Goal: Task Accomplishment & Management: Manage account settings

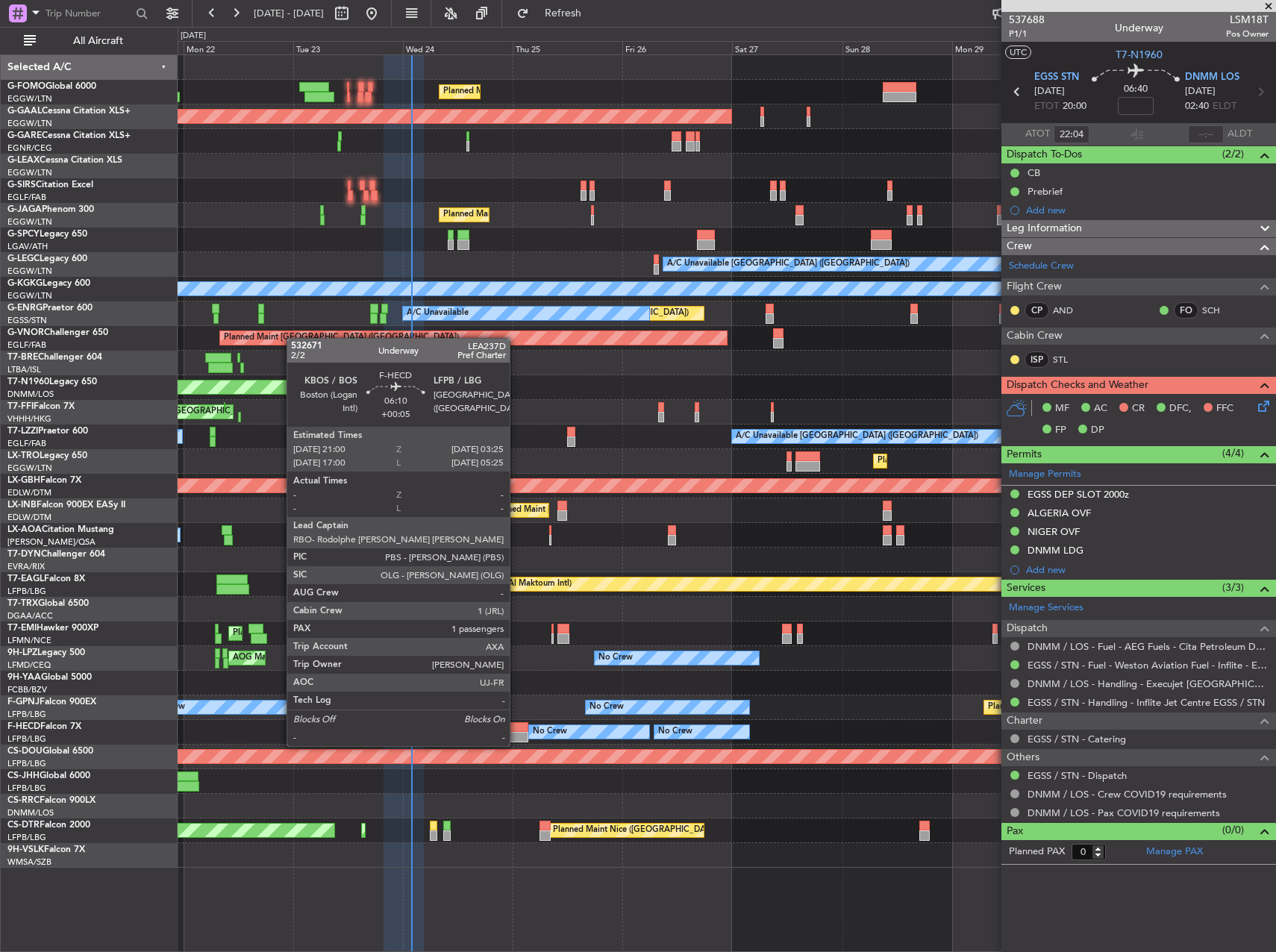
click at [516, 731] on div at bounding box center [513, 727] width 30 height 11
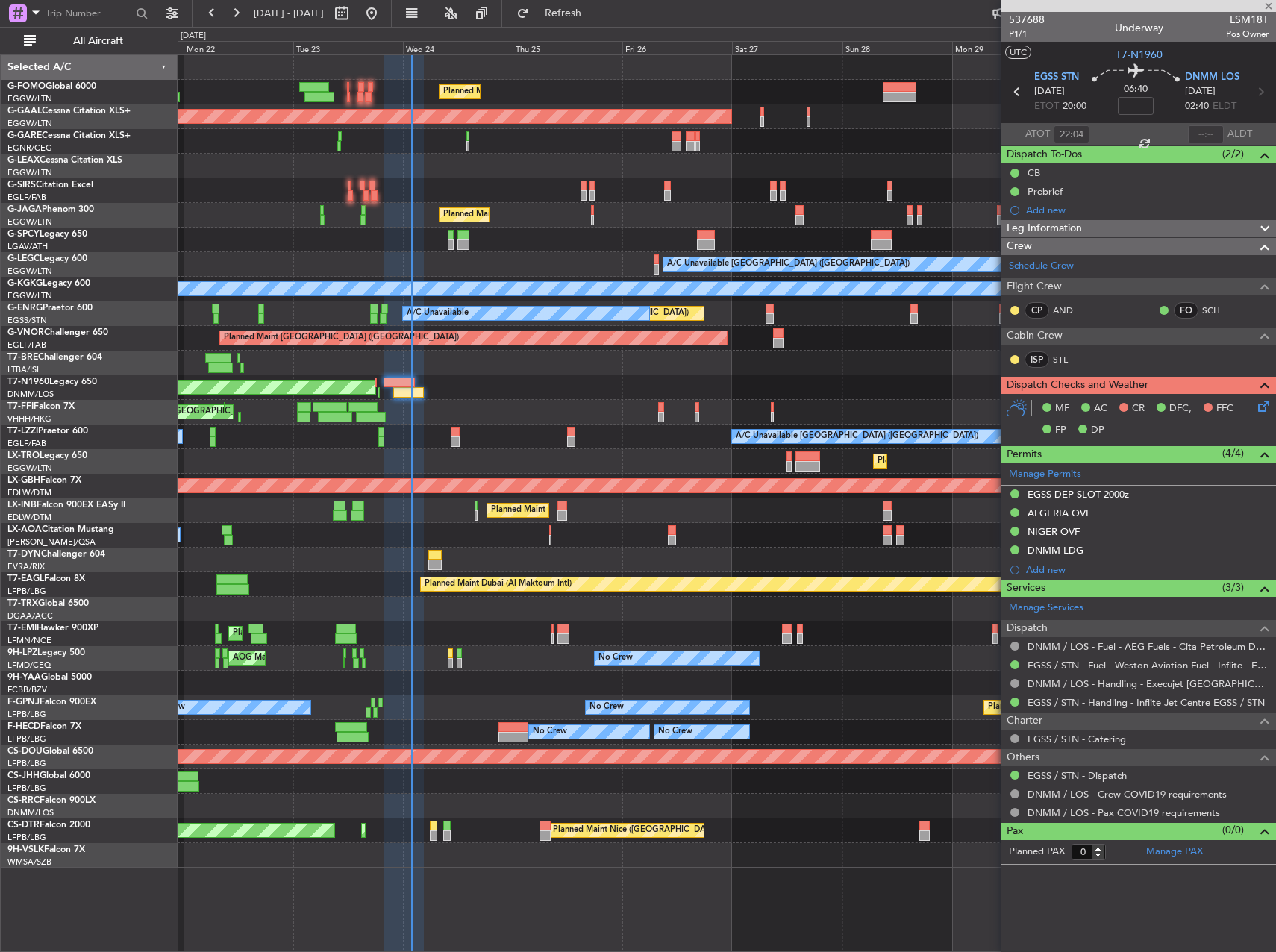
type input "+00:05"
type input "1"
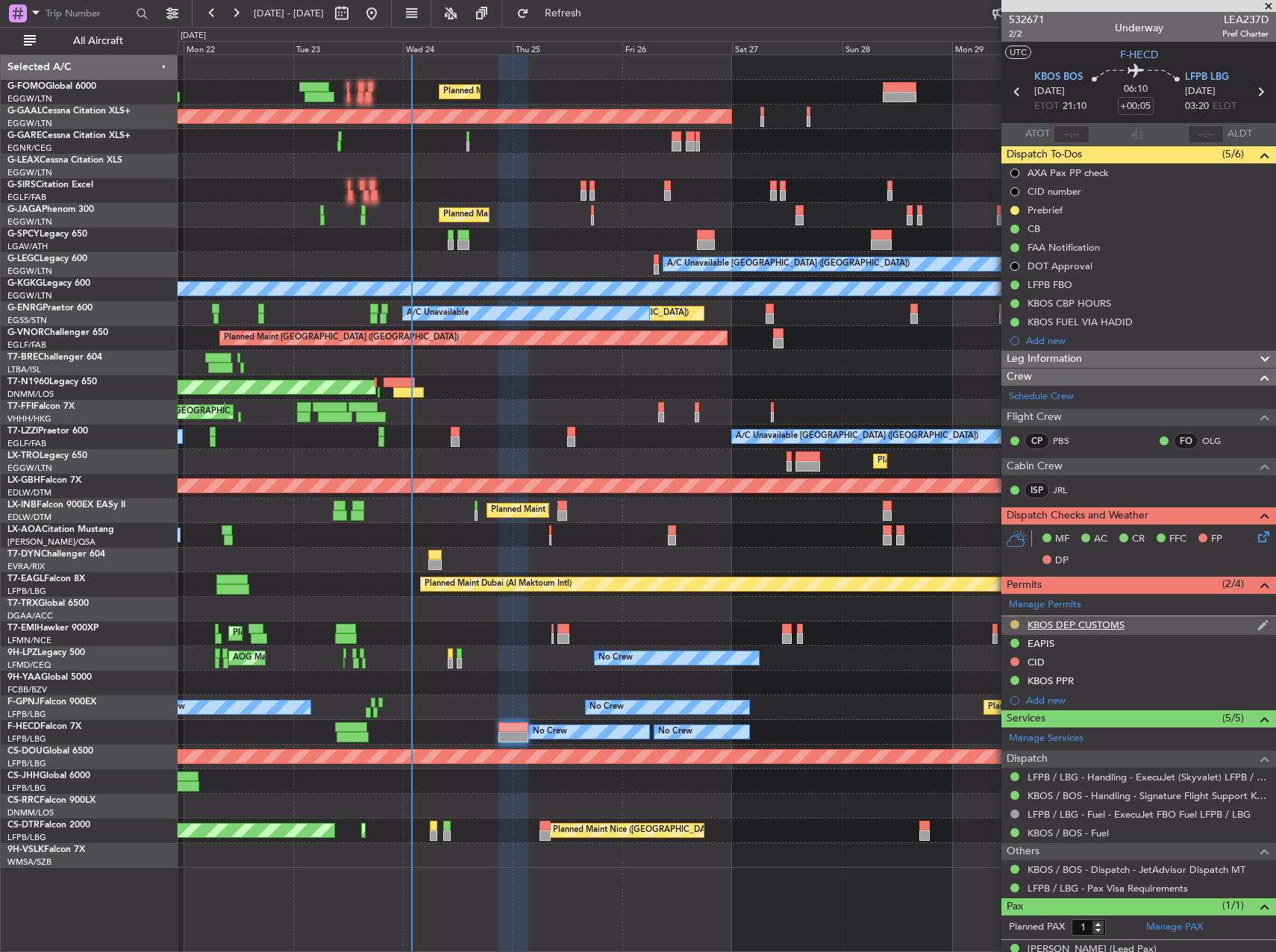
click at [1014, 625] on button at bounding box center [1014, 624] width 9 height 9
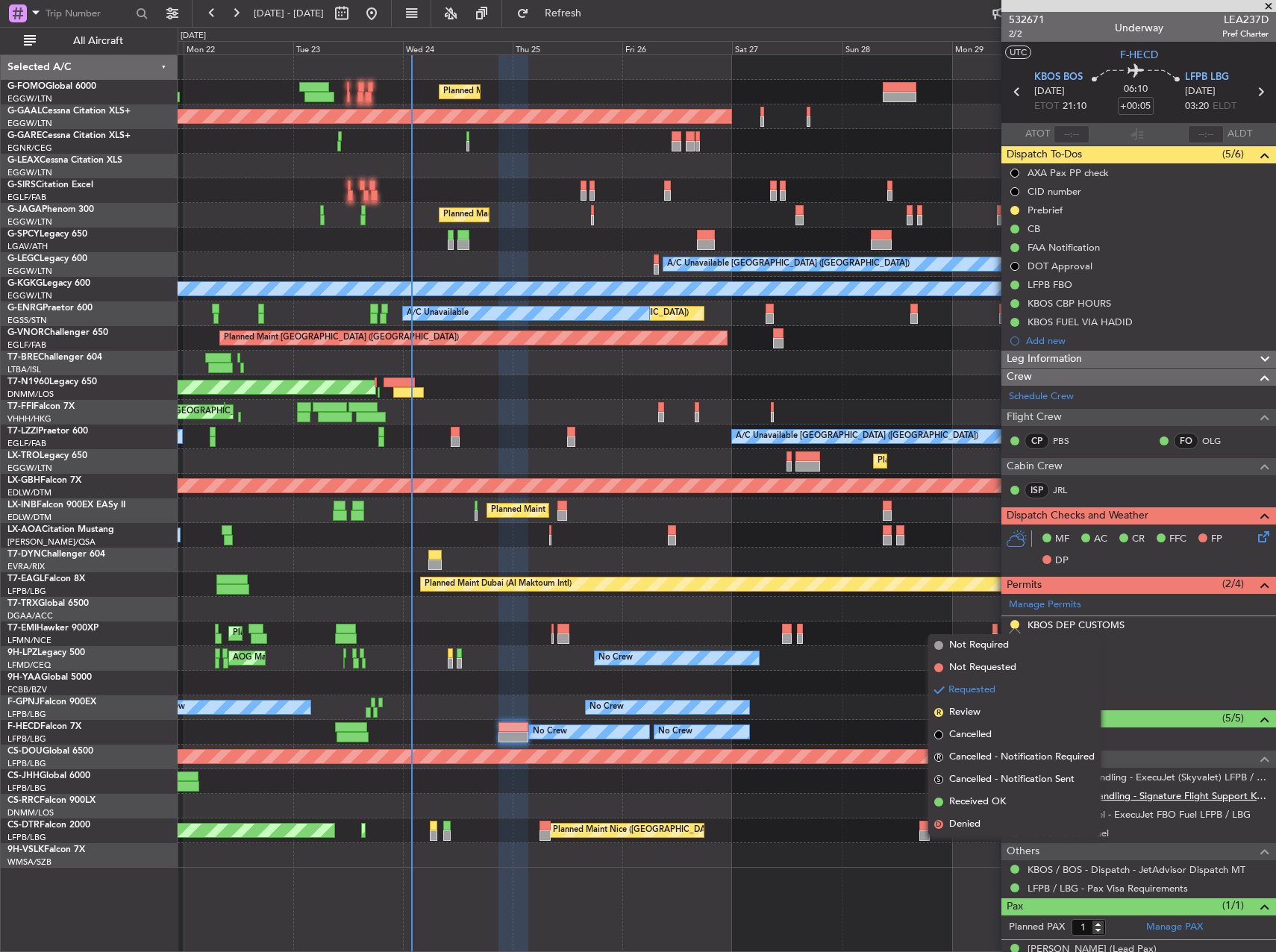
drag, startPoint x: 1002, startPoint y: 799, endPoint x: 1070, endPoint y: 799, distance: 68.0
click at [1001, 799] on span "Received OK" at bounding box center [977, 802] width 57 height 15
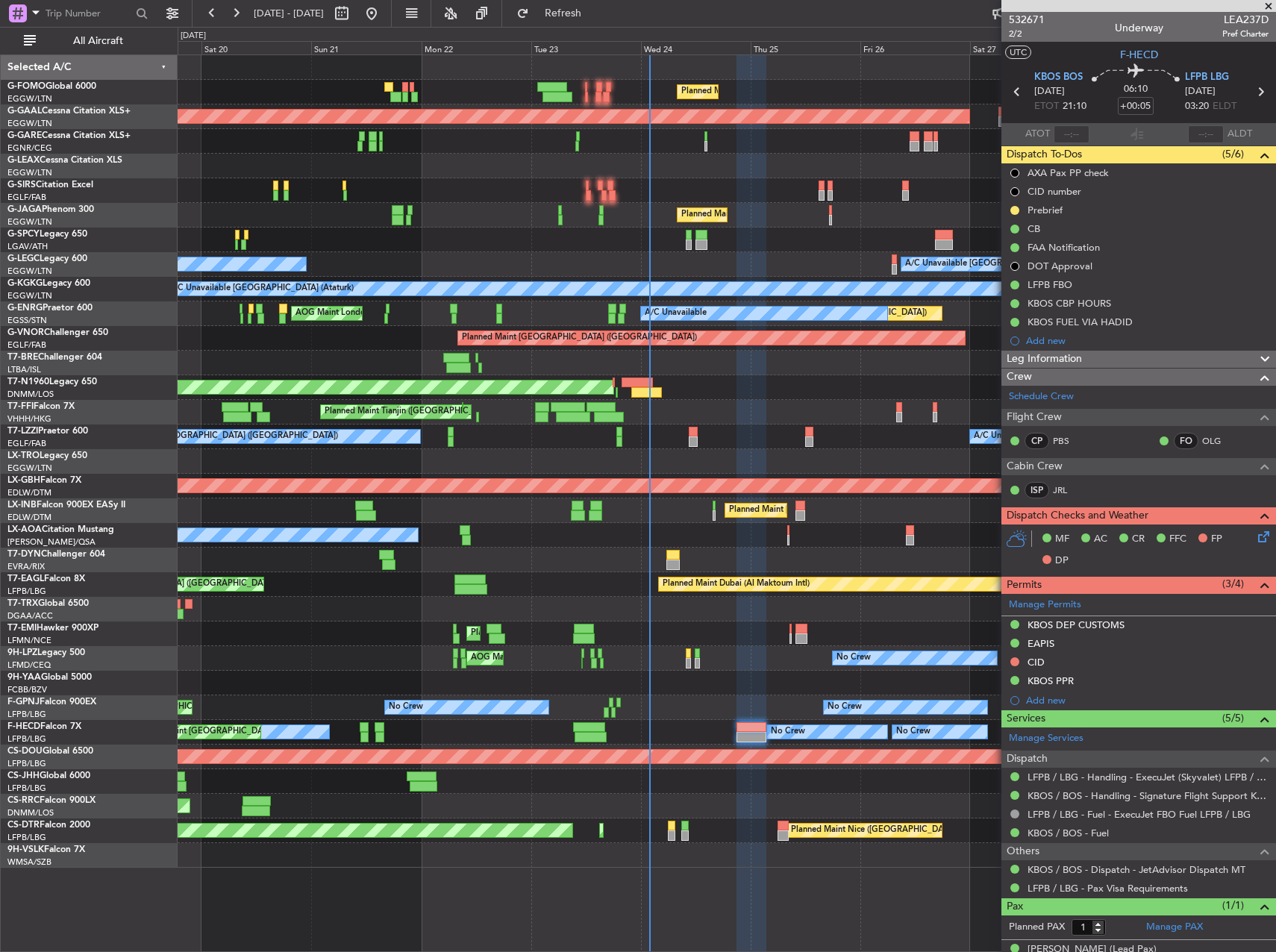
click at [791, 420] on div "Planned Maint Tianjin ([GEOGRAPHIC_DATA])" at bounding box center [726, 412] width 1097 height 25
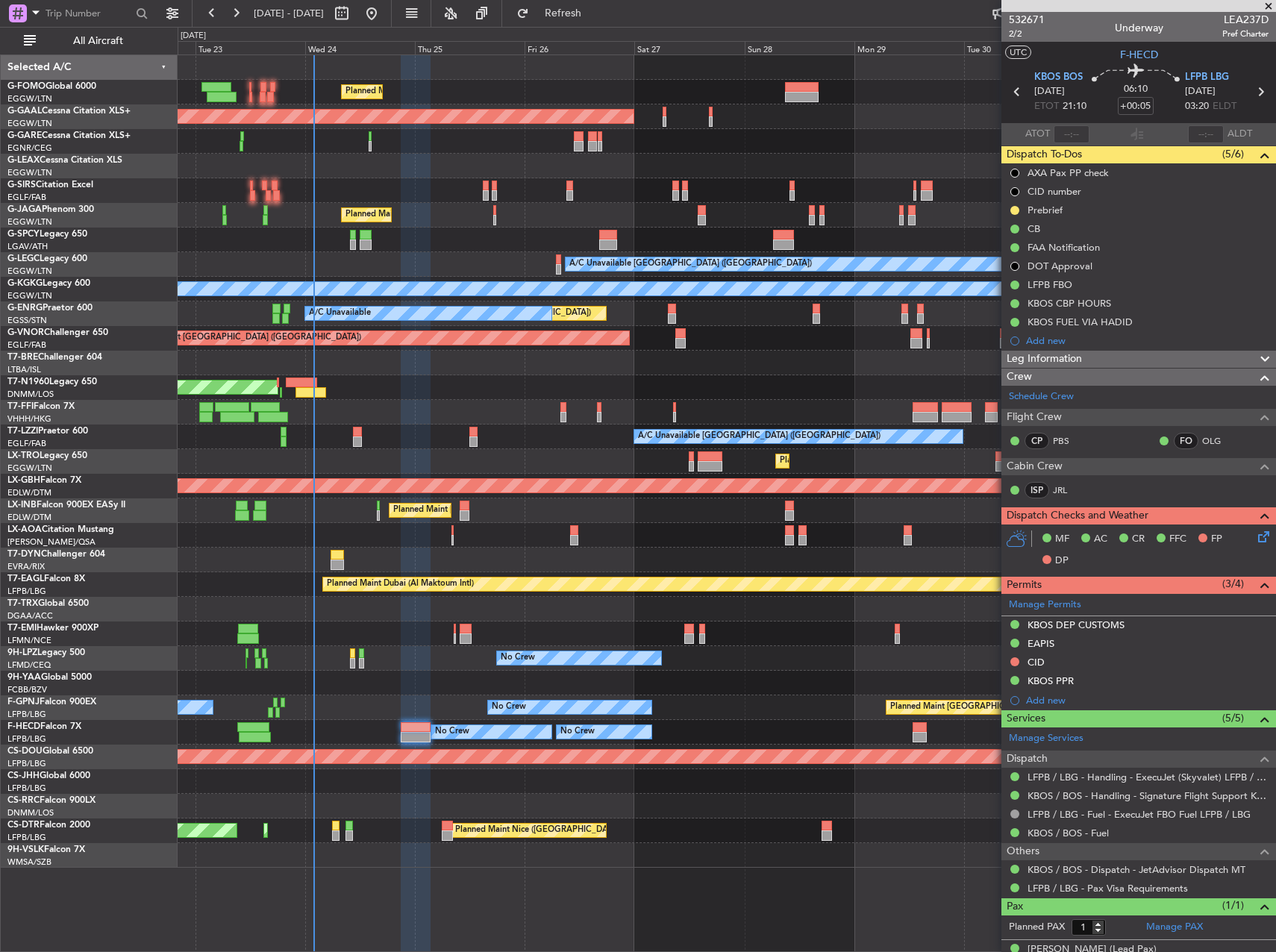
click at [361, 396] on div "Planned Maint [GEOGRAPHIC_DATA] ([GEOGRAPHIC_DATA]) Planned [GEOGRAPHIC_DATA] O…" at bounding box center [726, 461] width 1097 height 812
click at [500, 385] on div "AOG Maint London ([GEOGRAPHIC_DATA])" at bounding box center [726, 388] width 1097 height 25
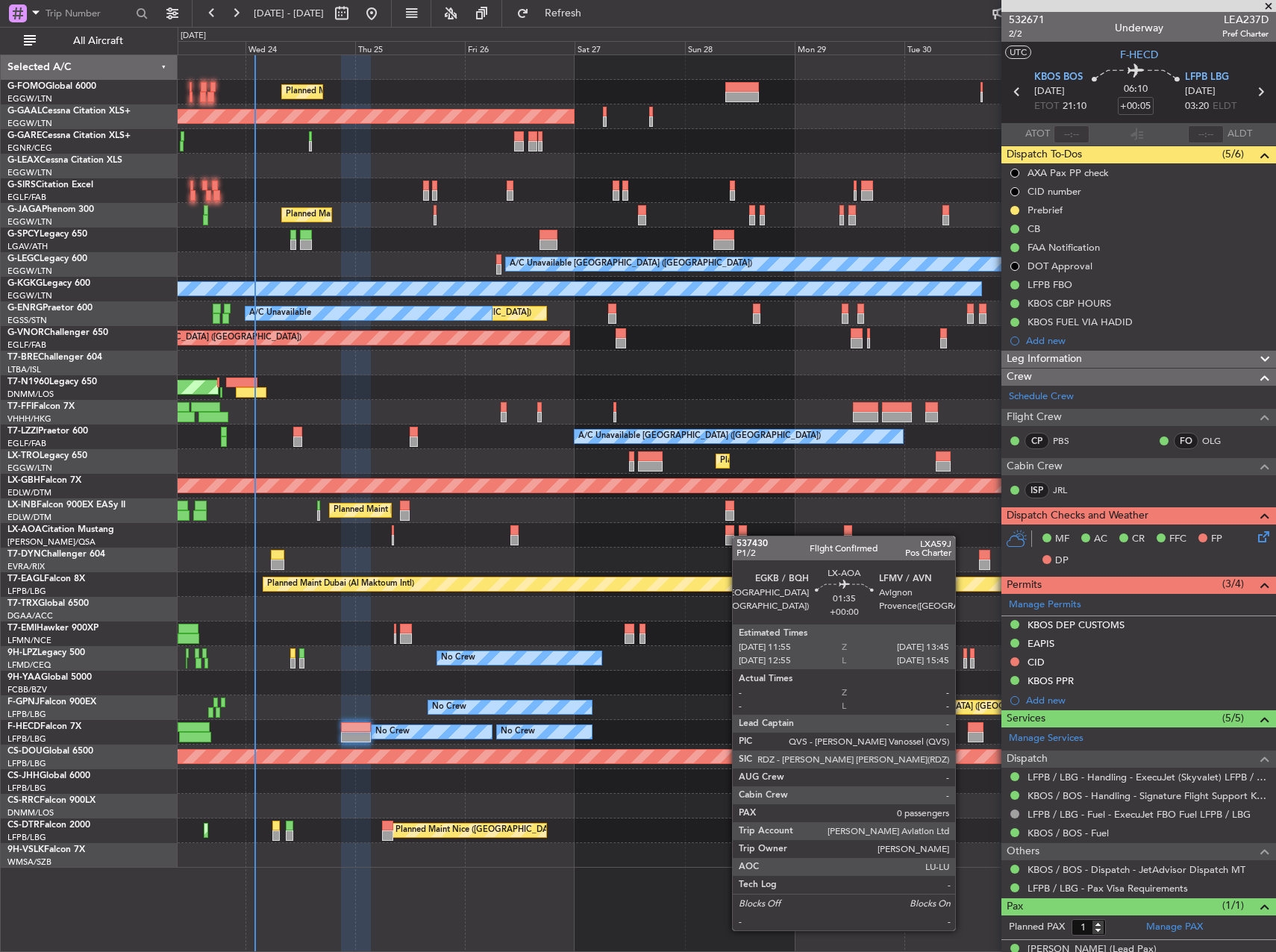
click at [673, 519] on div "Planned Maint [GEOGRAPHIC_DATA] ([GEOGRAPHIC_DATA]) Planned [GEOGRAPHIC_DATA] O…" at bounding box center [726, 461] width 1097 height 812
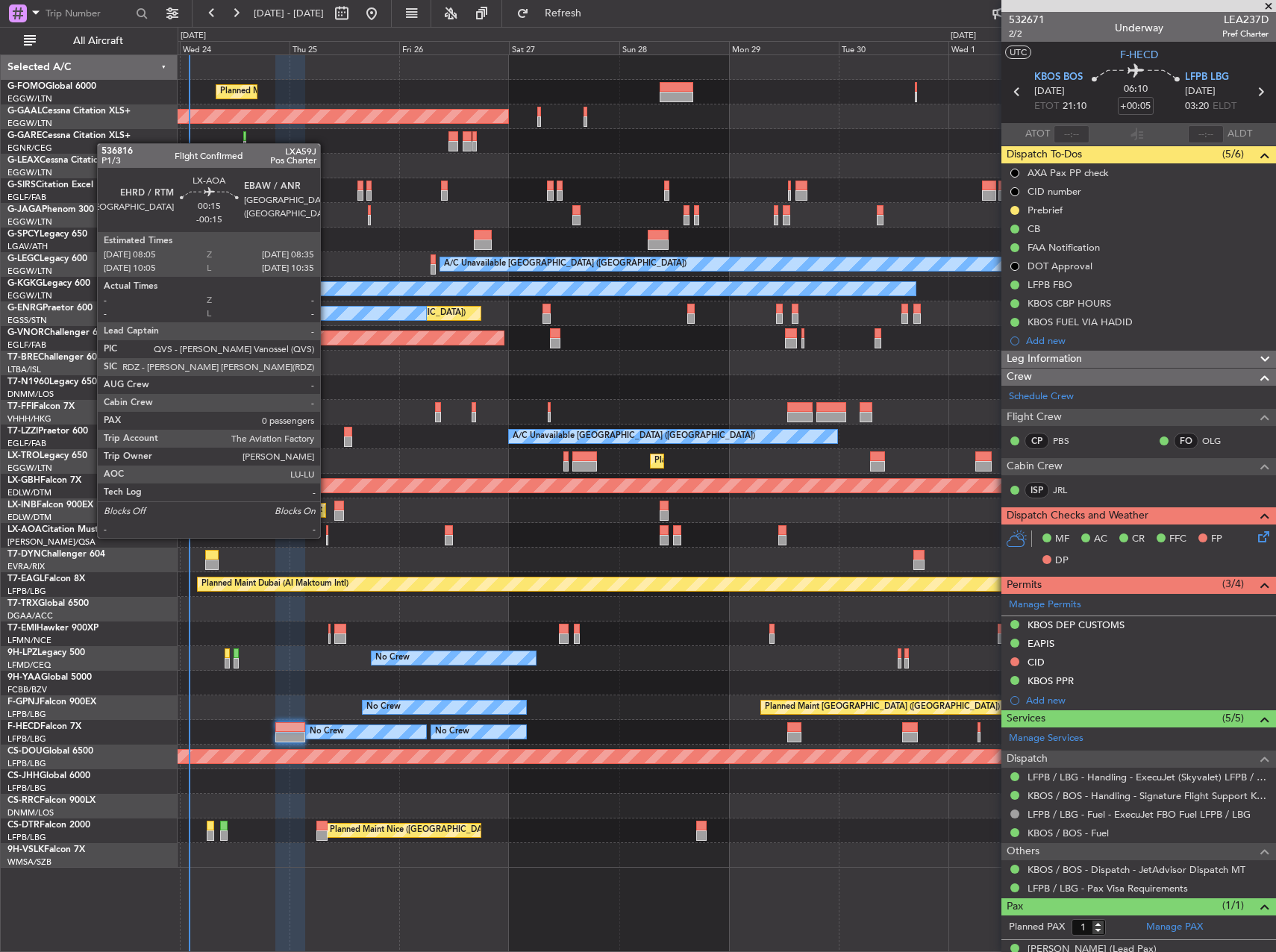
click at [327, 536] on div at bounding box center [327, 540] width 3 height 11
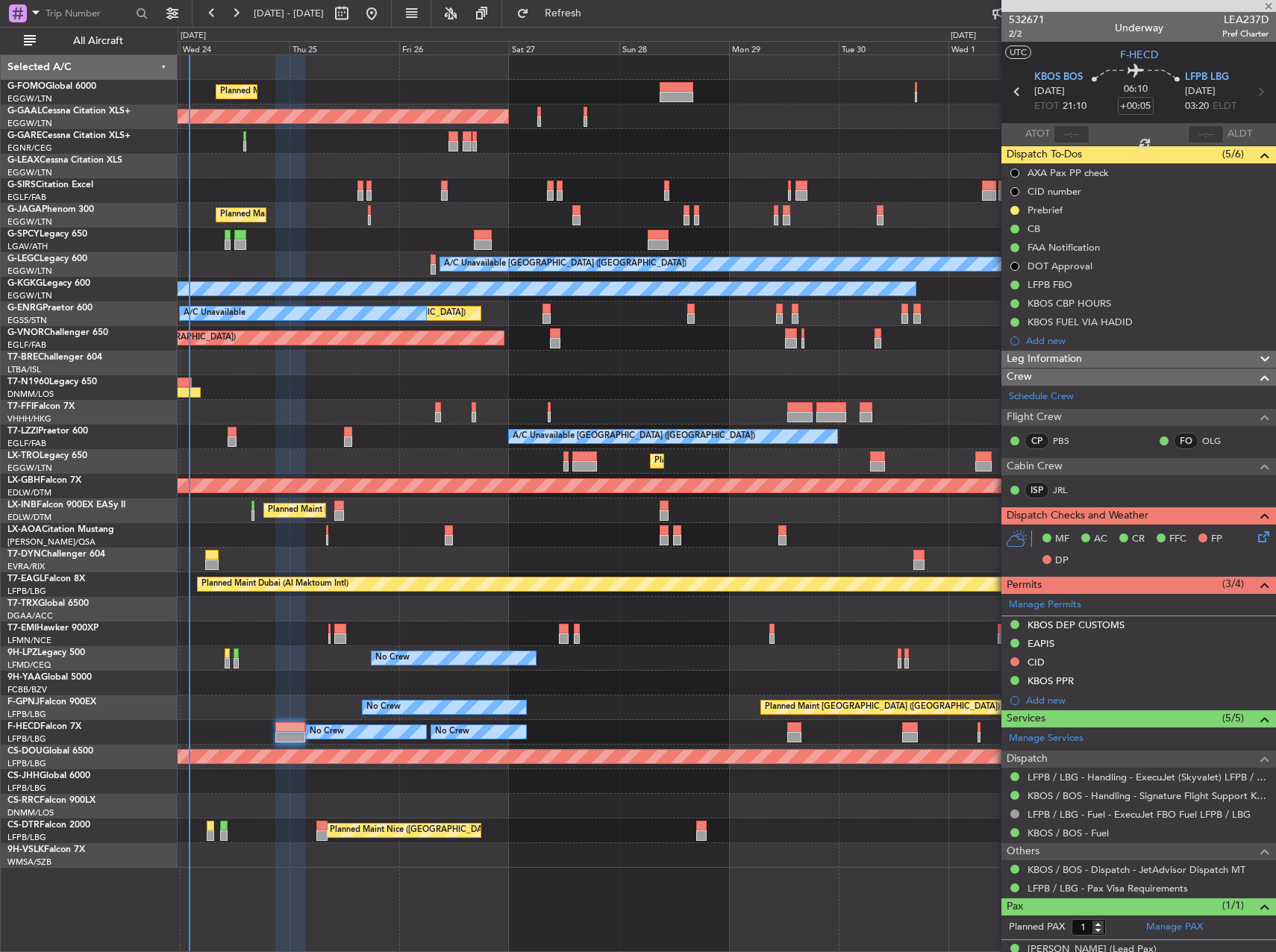
type input "-00:15"
type input "0"
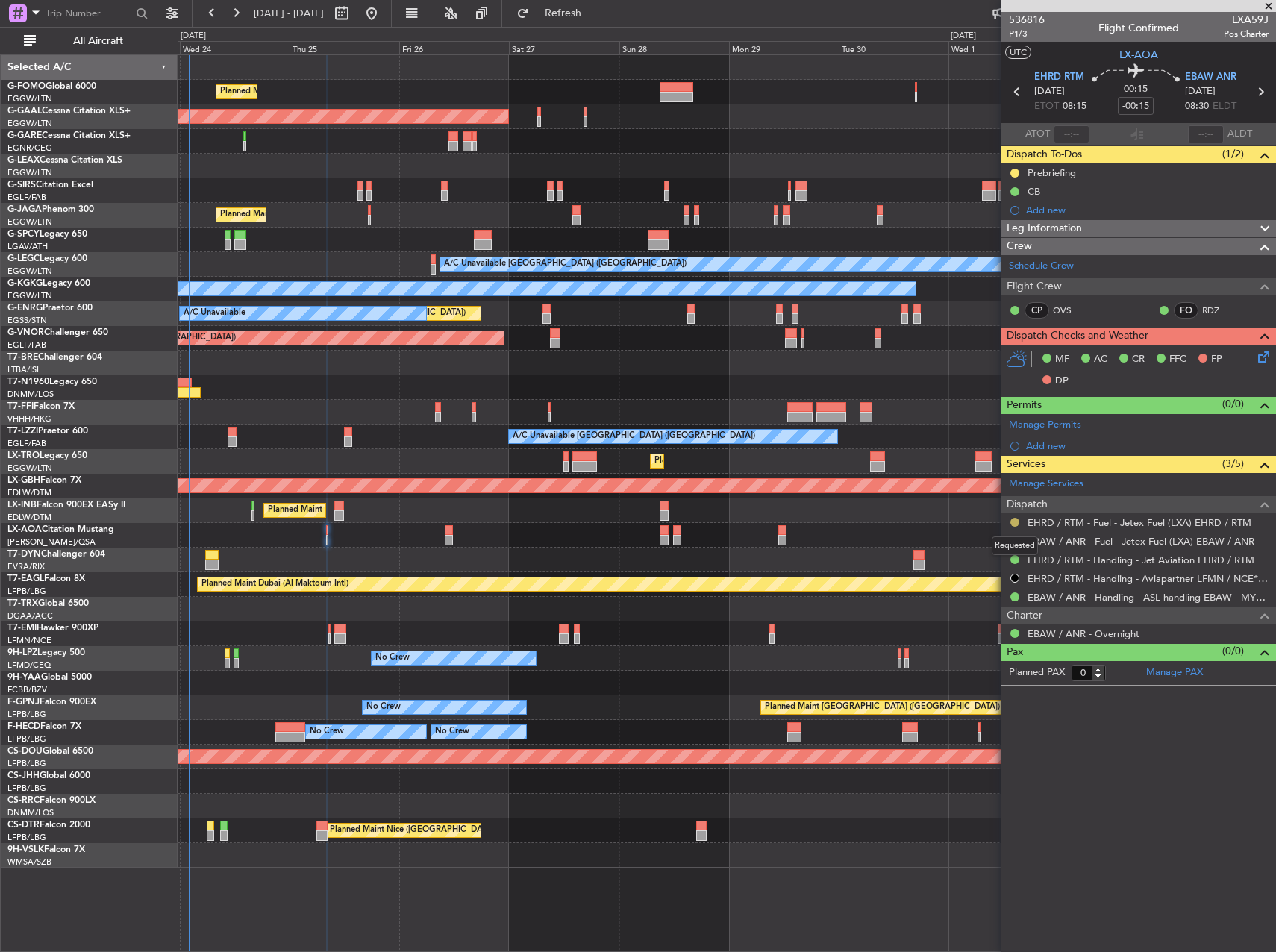
click at [1016, 518] on button at bounding box center [1014, 522] width 9 height 9
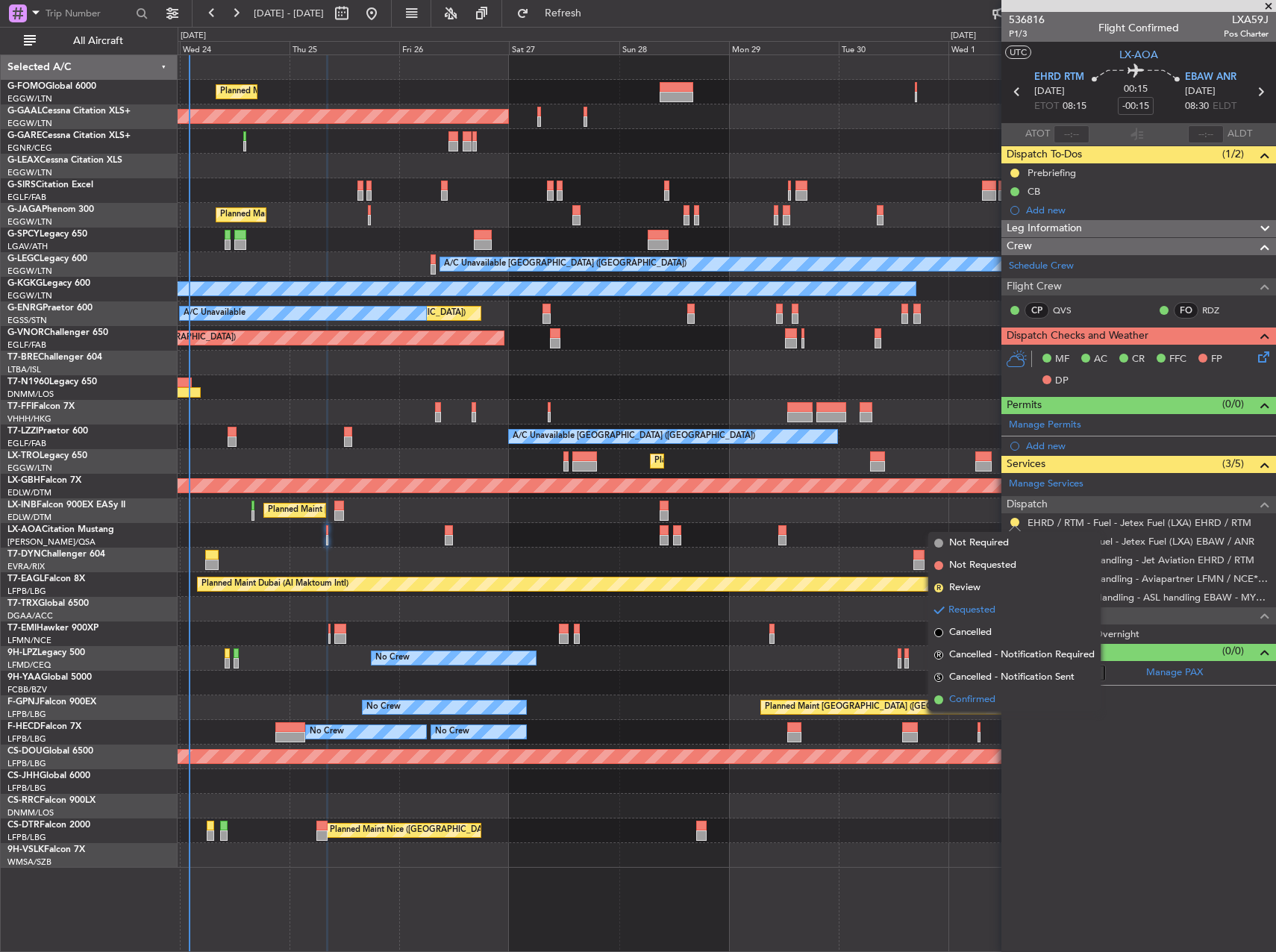
click at [1000, 694] on li "Confirmed" at bounding box center [1014, 699] width 172 height 22
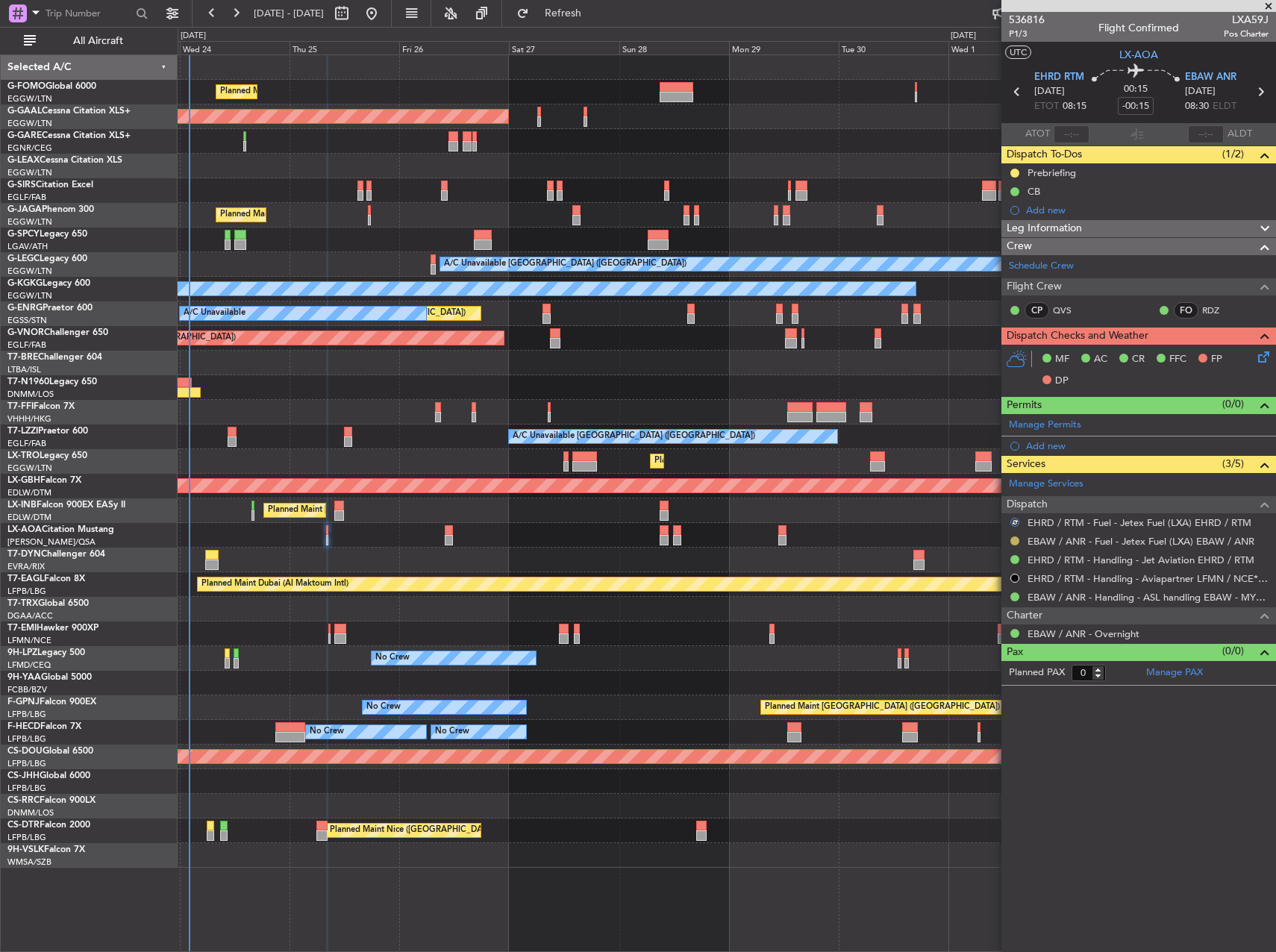
click at [1018, 536] on button at bounding box center [1014, 541] width 9 height 9
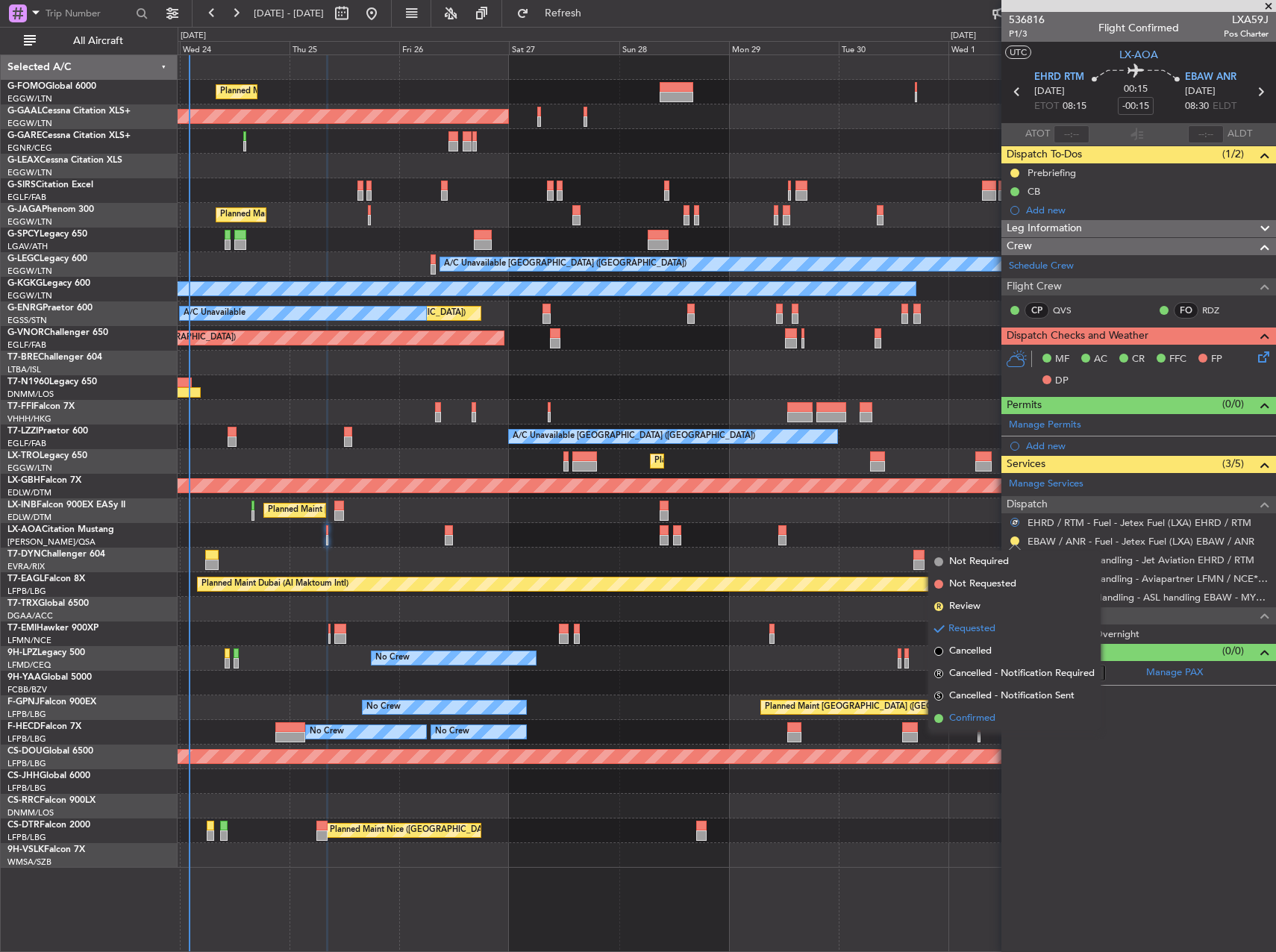
click at [997, 718] on li "Confirmed" at bounding box center [1014, 718] width 172 height 22
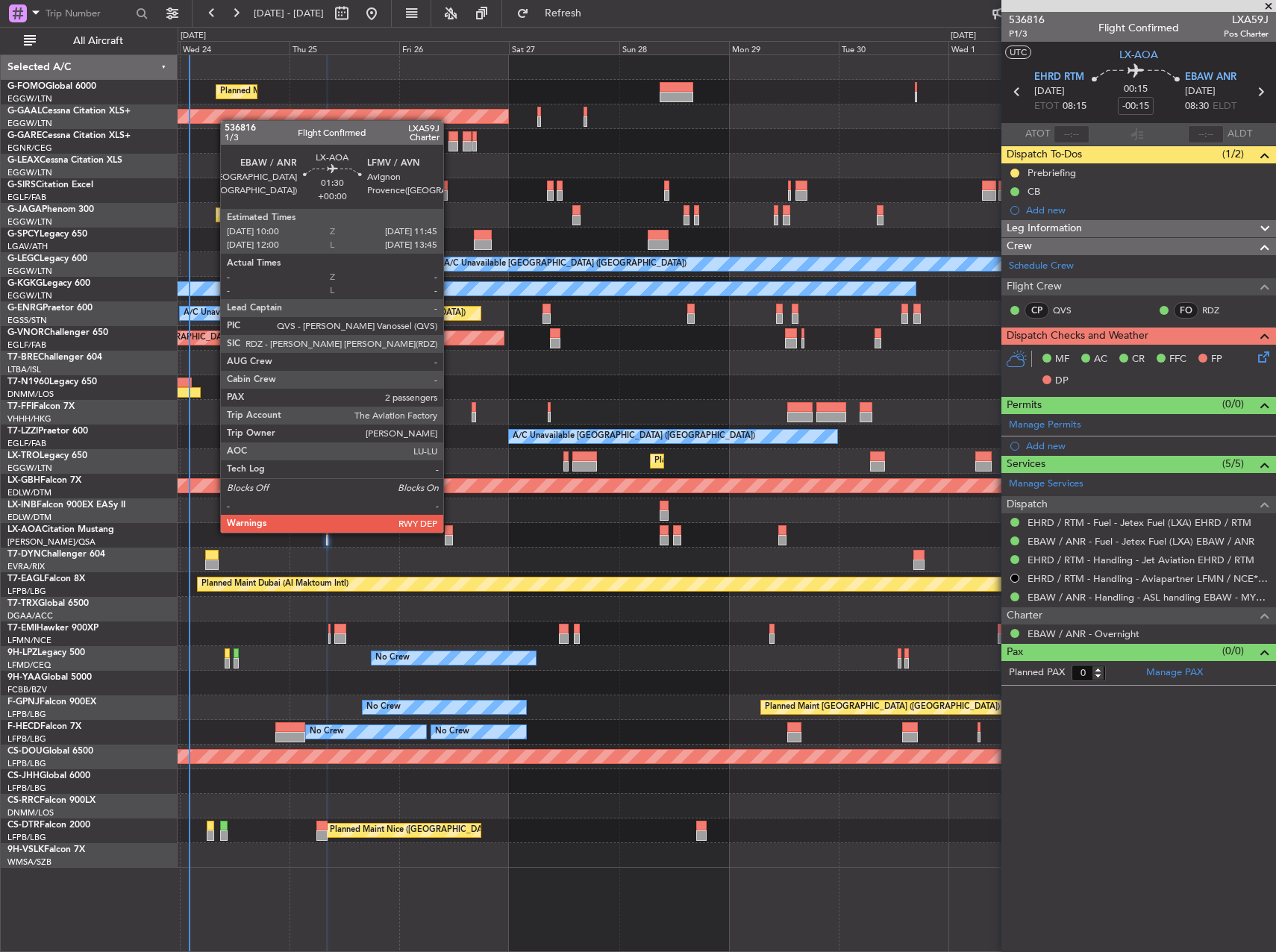
click at [450, 532] on div at bounding box center [448, 530] width 8 height 11
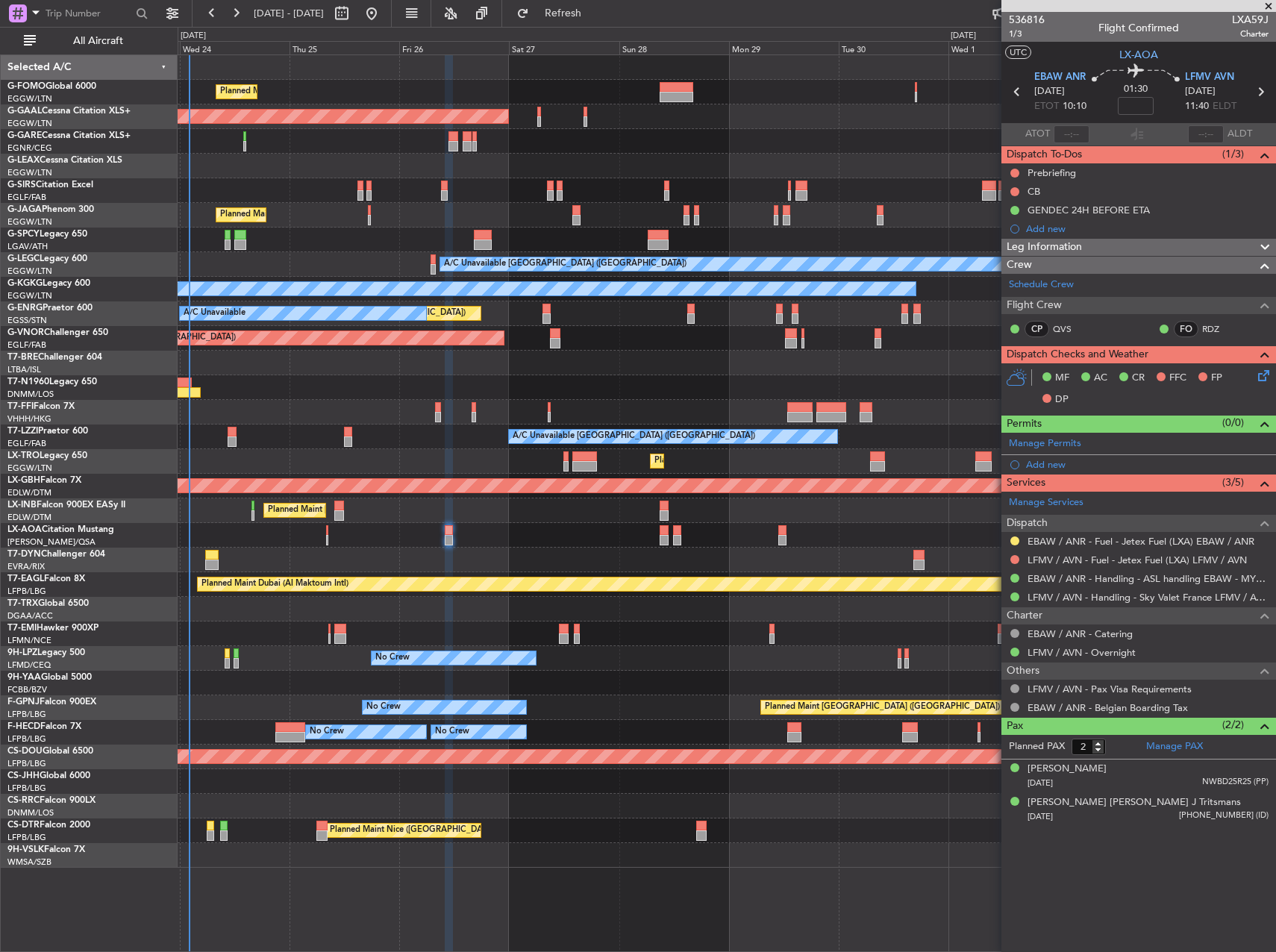
click at [1017, 545] on div at bounding box center [1014, 541] width 12 height 12
click at [1014, 544] on button at bounding box center [1014, 541] width 9 height 9
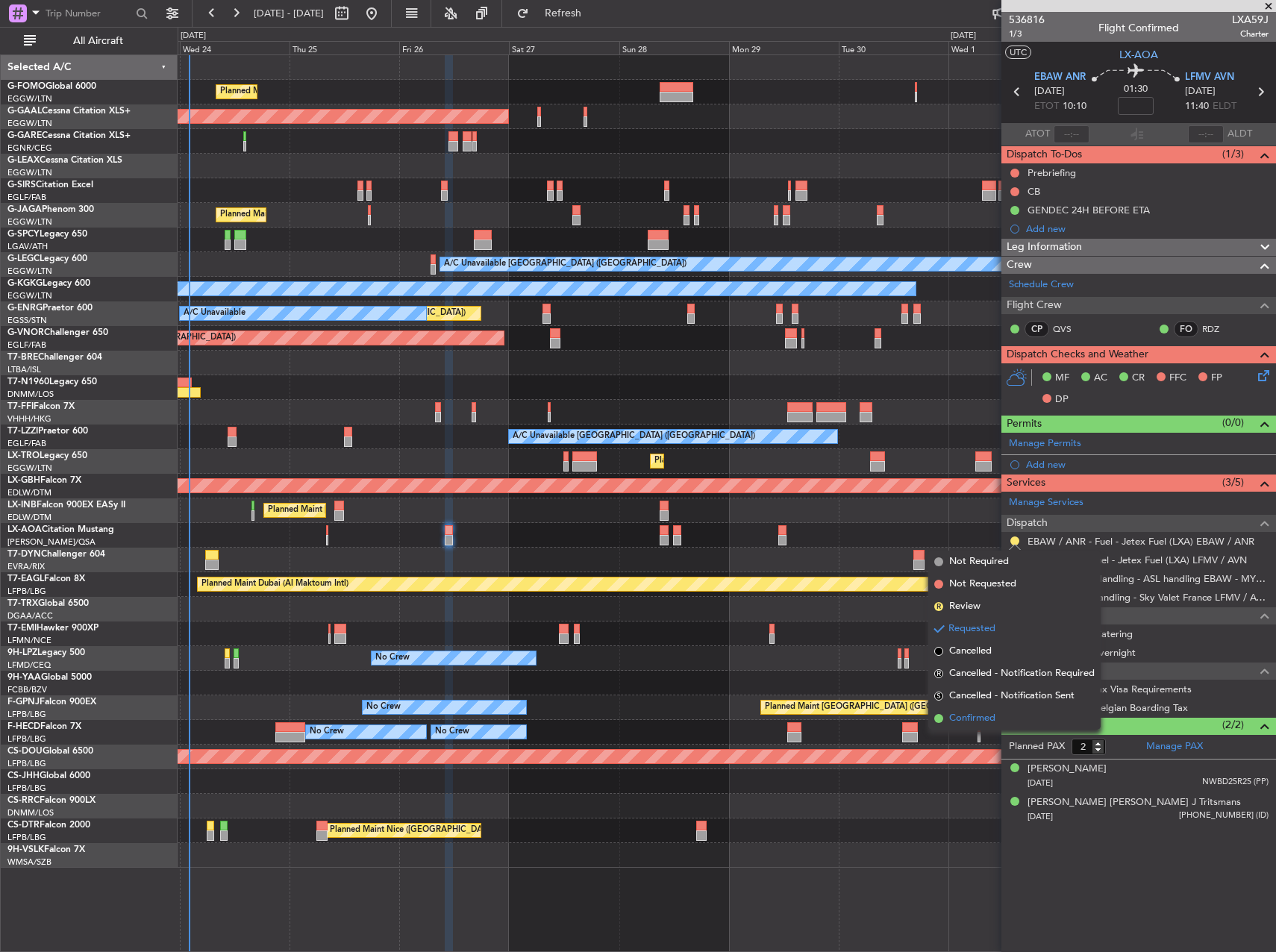
click at [1000, 717] on li "Confirmed" at bounding box center [1014, 718] width 172 height 22
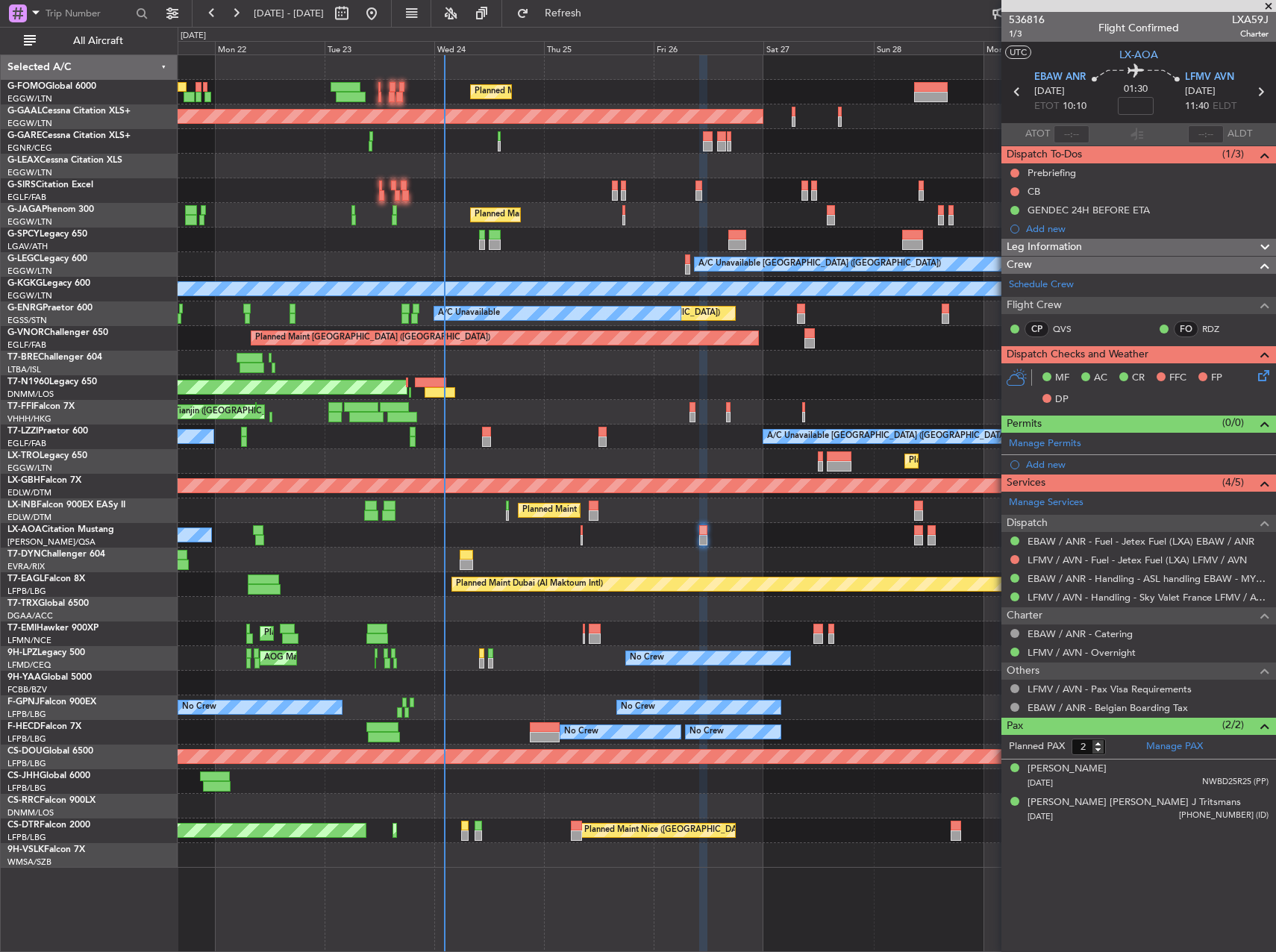
click at [816, 370] on div at bounding box center [726, 363] width 1097 height 25
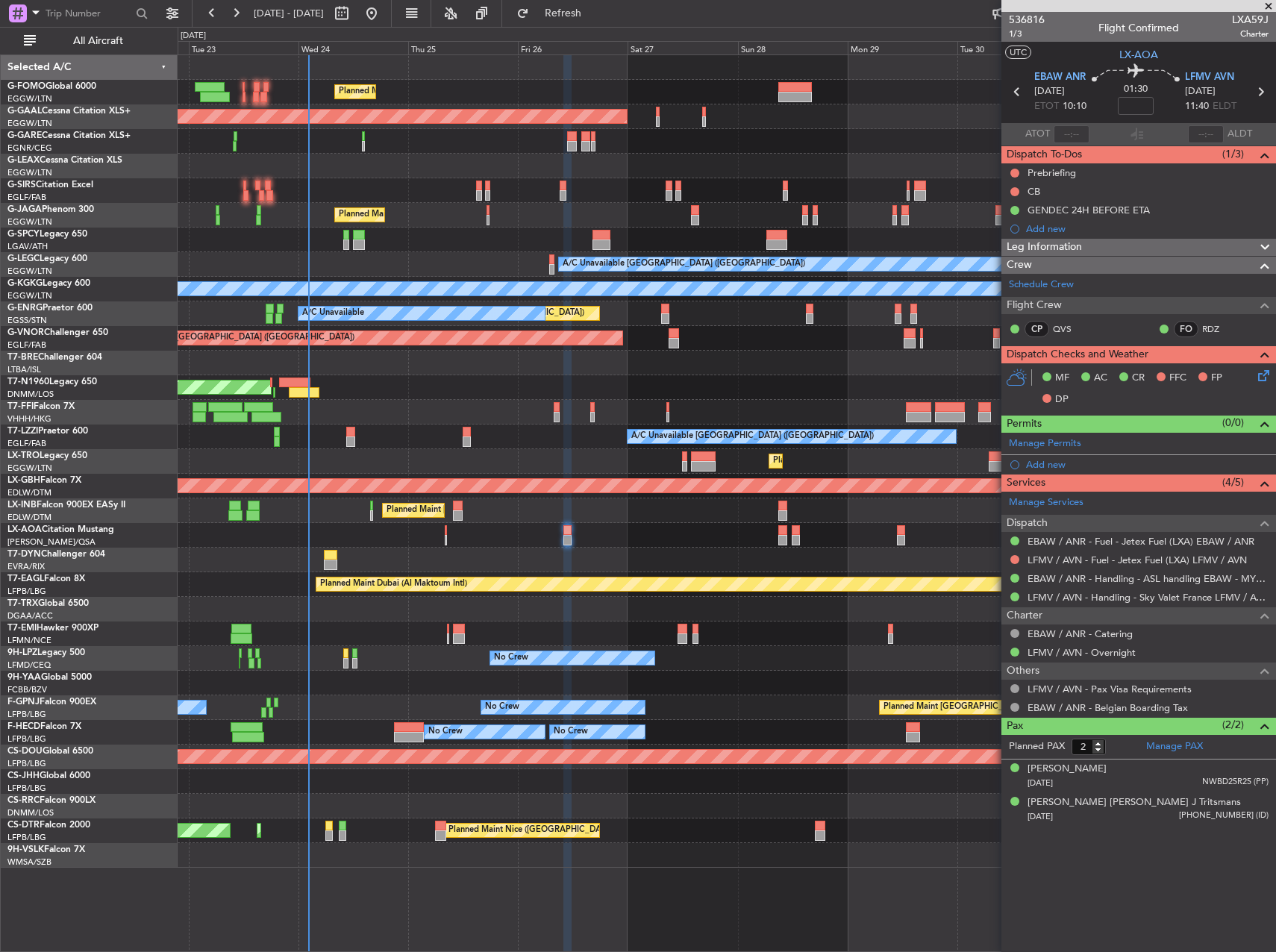
click at [368, 347] on div "Planned Maint [GEOGRAPHIC_DATA] ([GEOGRAPHIC_DATA])" at bounding box center [726, 338] width 1097 height 25
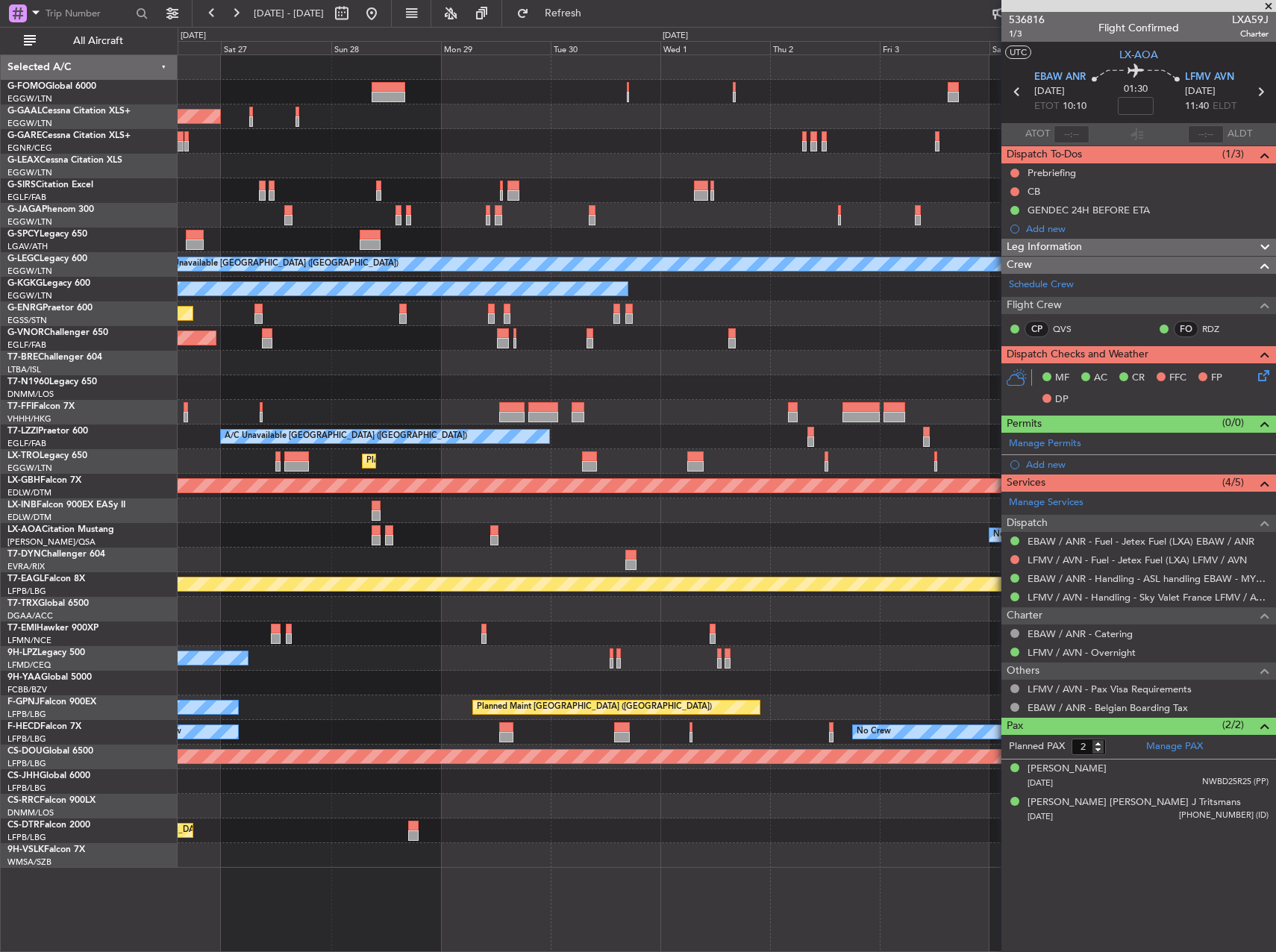
click at [555, 361] on div at bounding box center [726, 363] width 1097 height 25
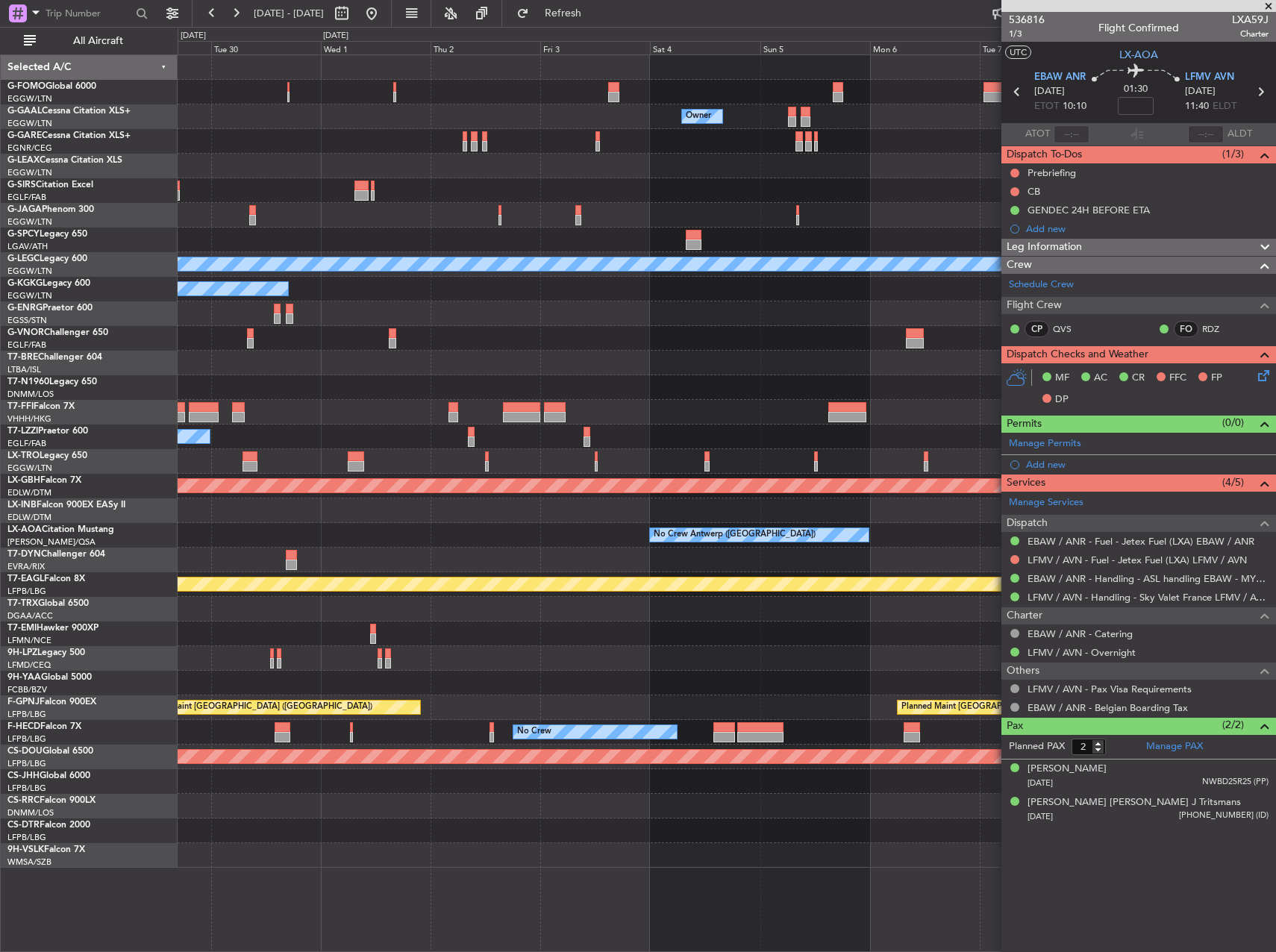
click at [451, 545] on div "No Crew Antwerp ([GEOGRAPHIC_DATA]) No Crew [GEOGRAPHIC_DATA] ([GEOGRAPHIC_DATA…" at bounding box center [726, 536] width 1097 height 25
click at [836, 394] on div at bounding box center [726, 388] width 1097 height 25
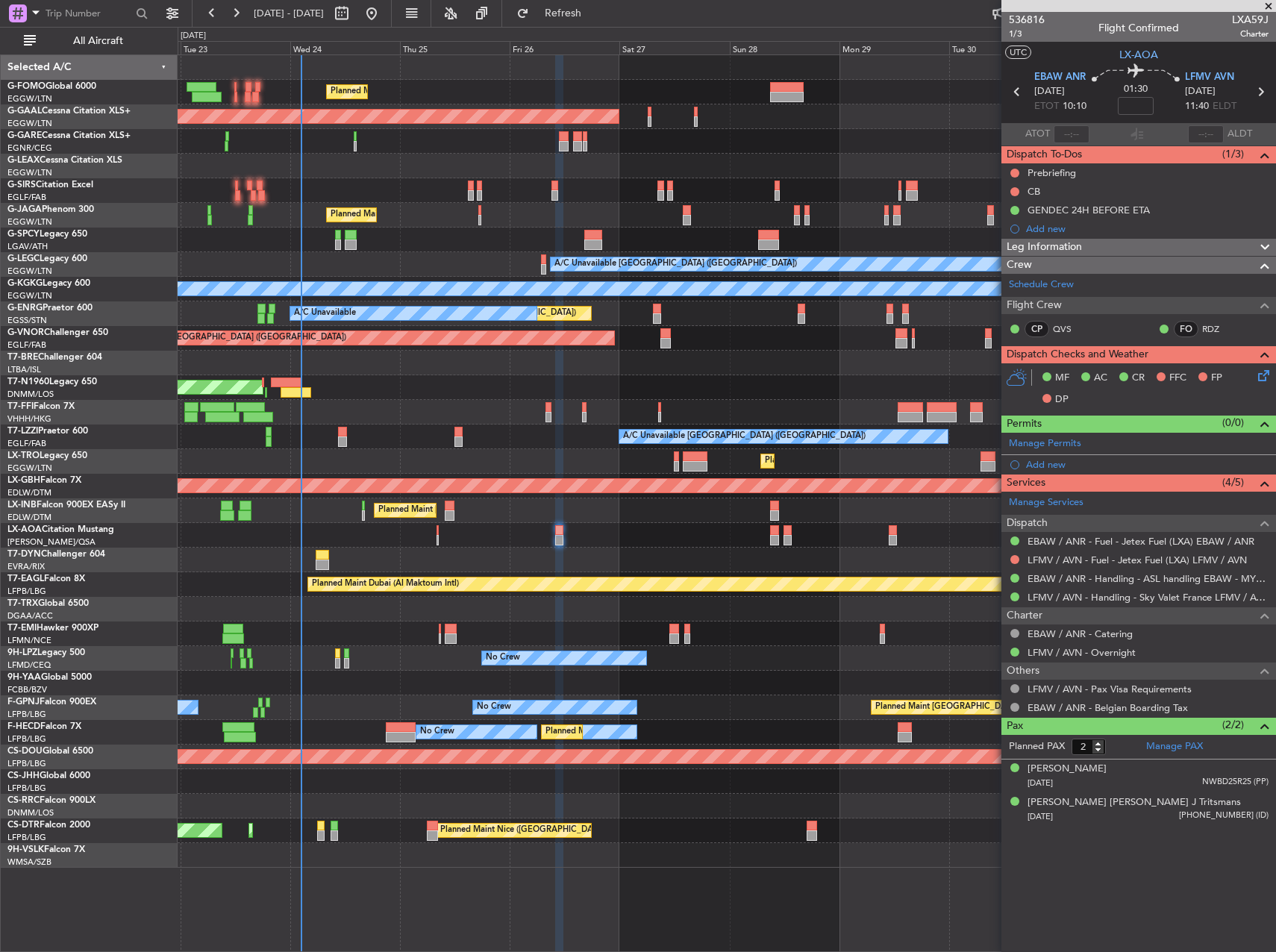
click at [1275, 661] on html "[DATE] - [DATE] Refresh Quick Links All Aircraft Planned Maint [GEOGRAPHIC_DATA…" at bounding box center [638, 476] width 1276 height 952
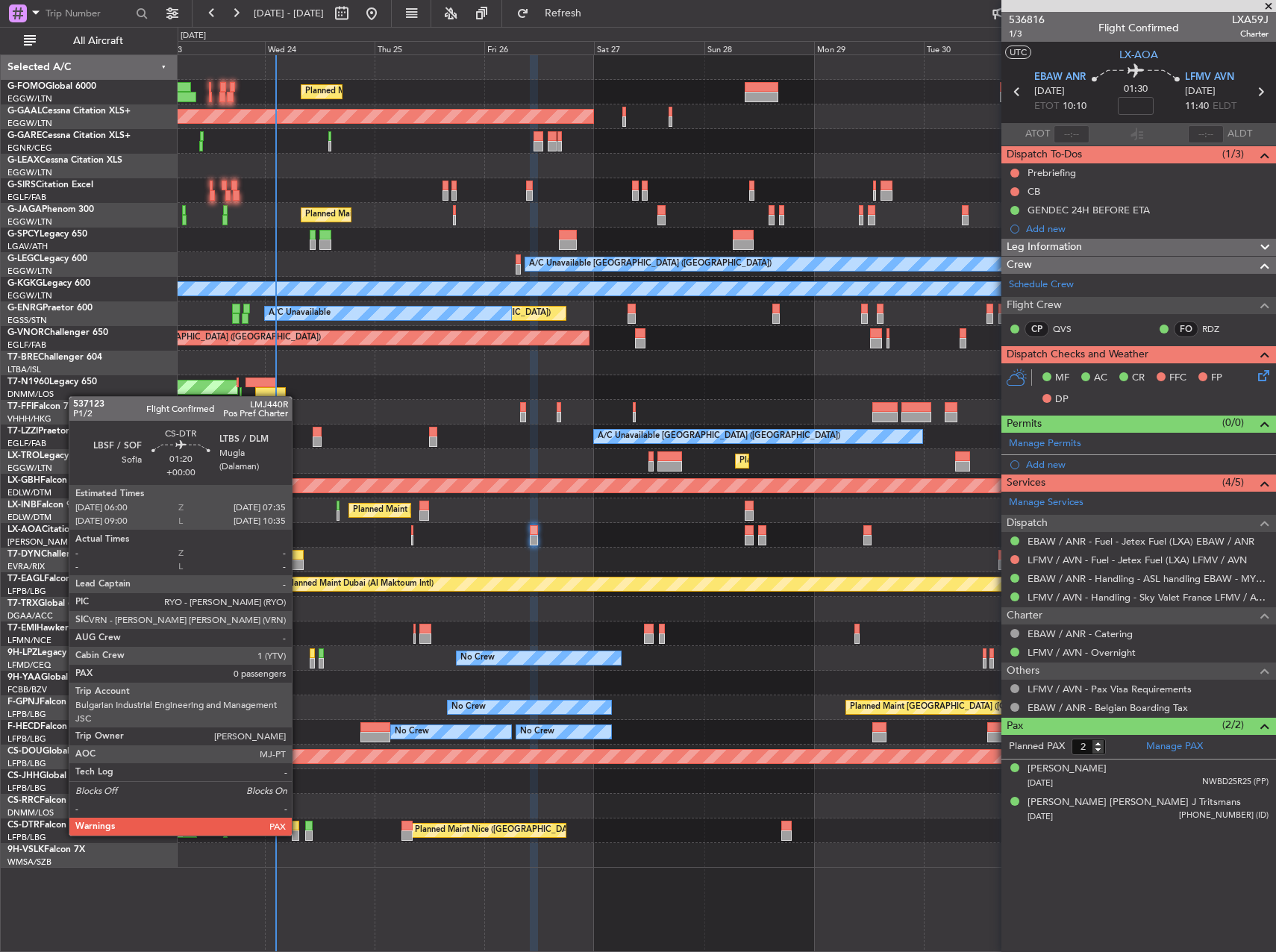
click at [299, 834] on div at bounding box center [295, 835] width 7 height 11
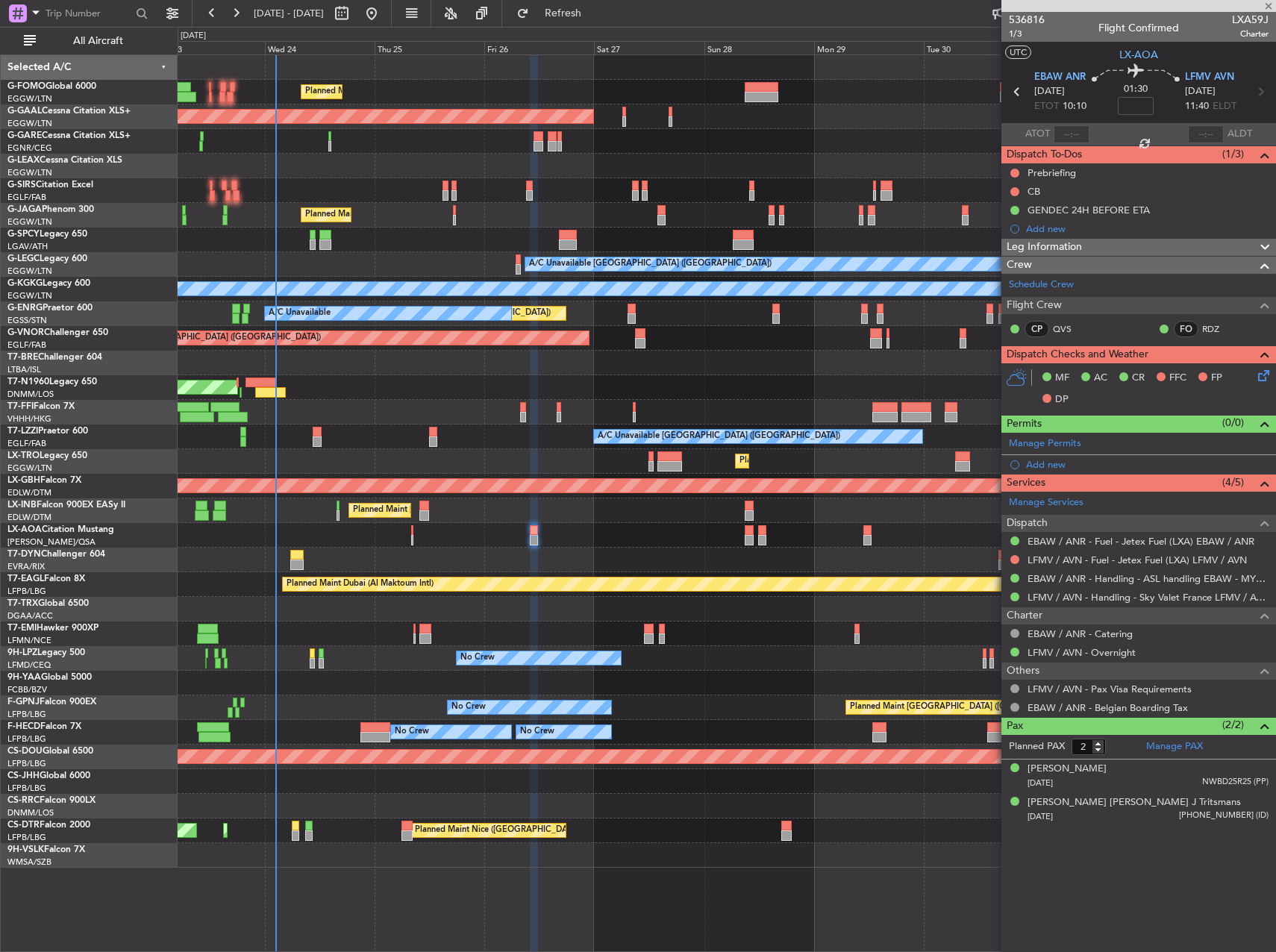
type input "0"
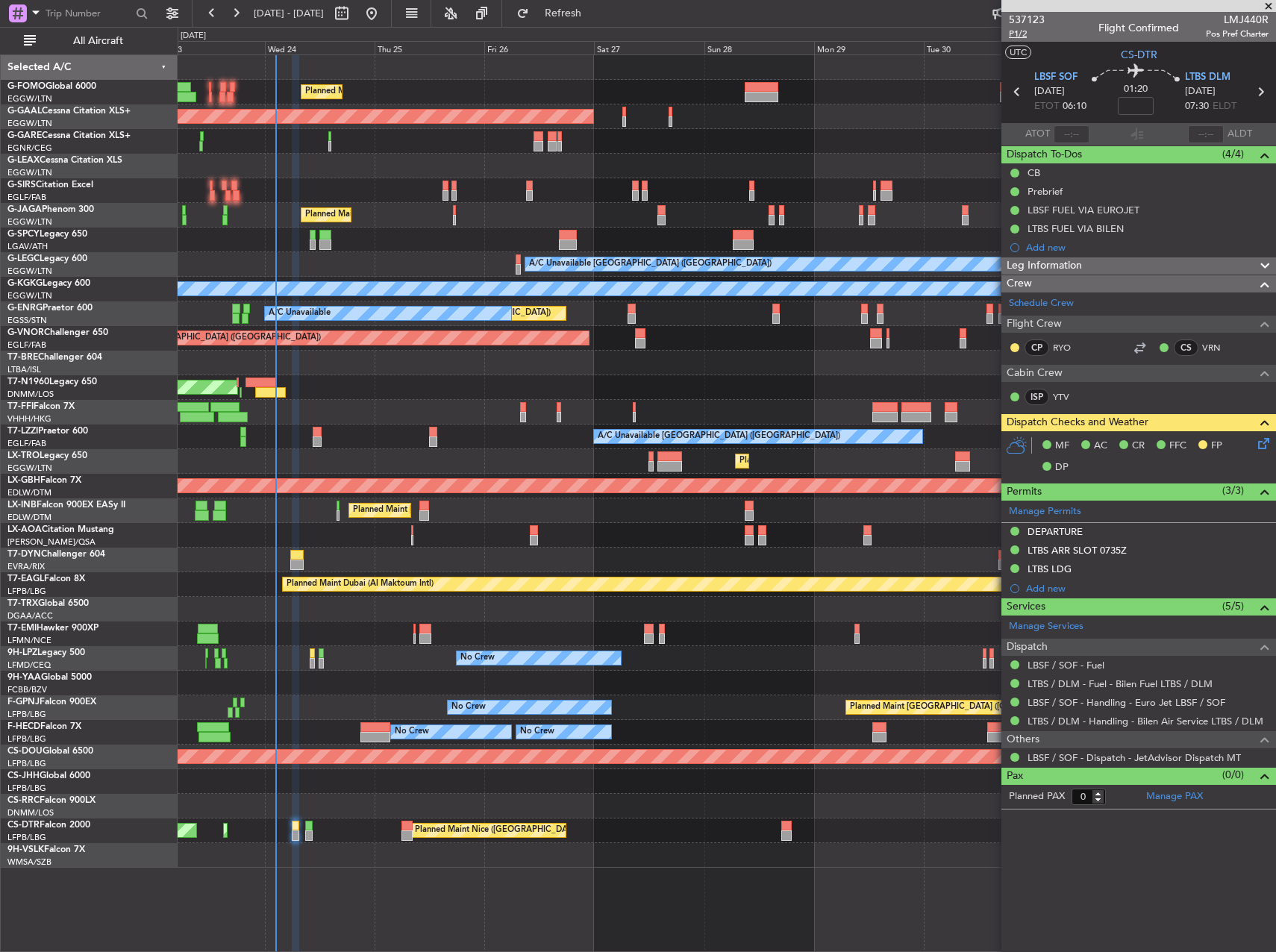
click at [1025, 38] on span "P1/2" at bounding box center [1027, 34] width 36 height 12
click at [865, 860] on div at bounding box center [726, 856] width 1097 height 25
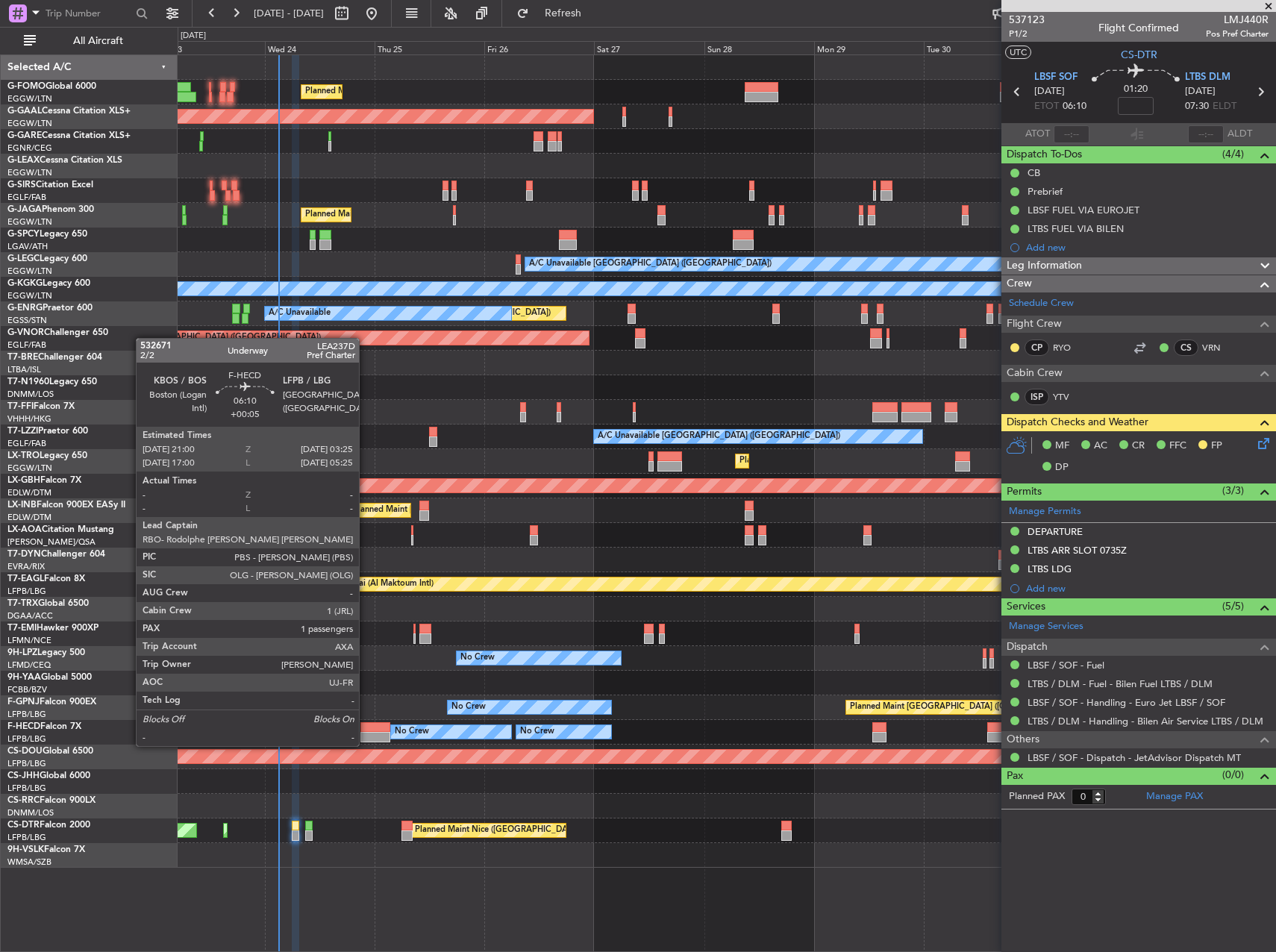
click at [365, 731] on div at bounding box center [375, 727] width 30 height 11
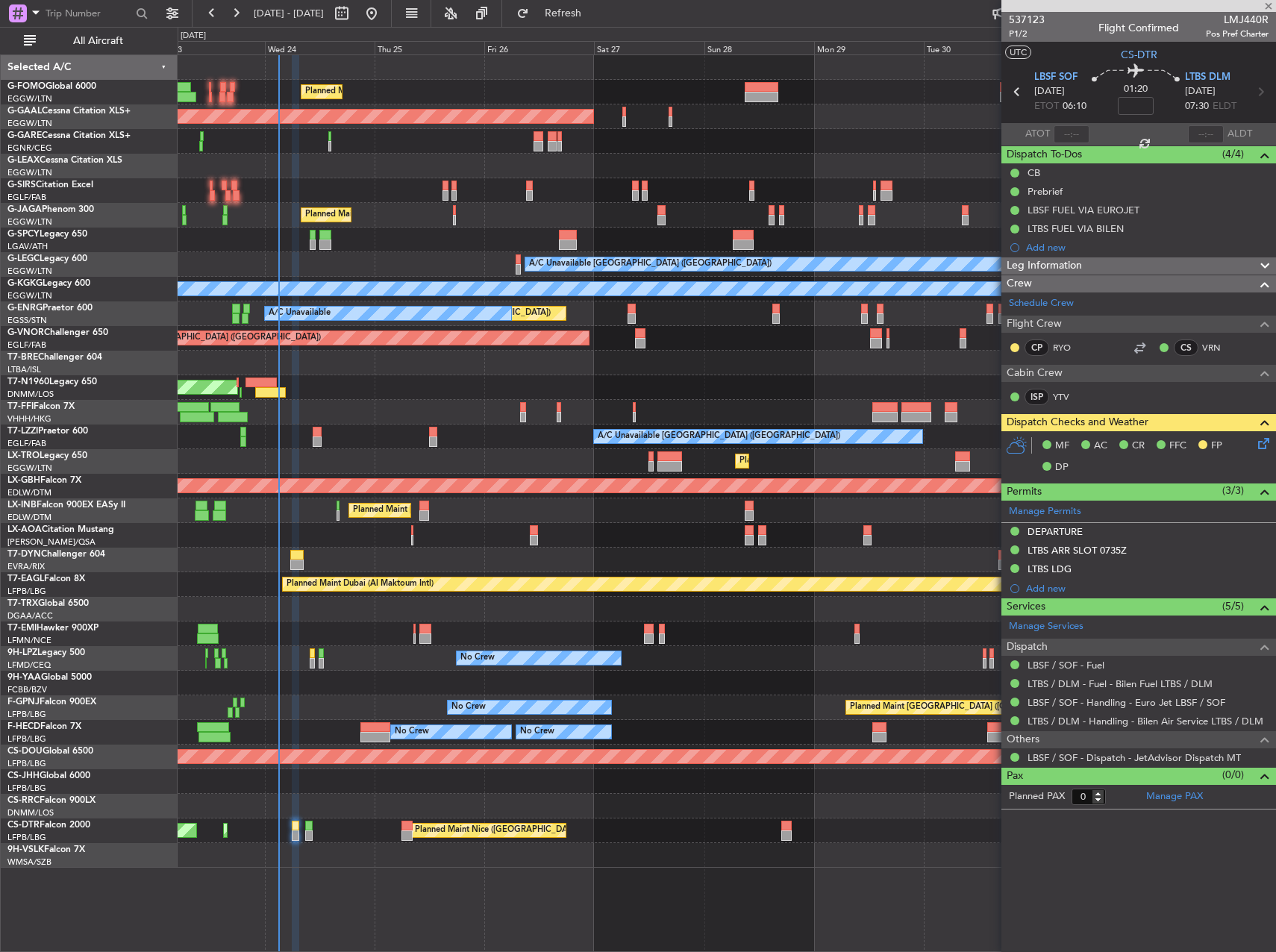
type input "+00:05"
type input "1"
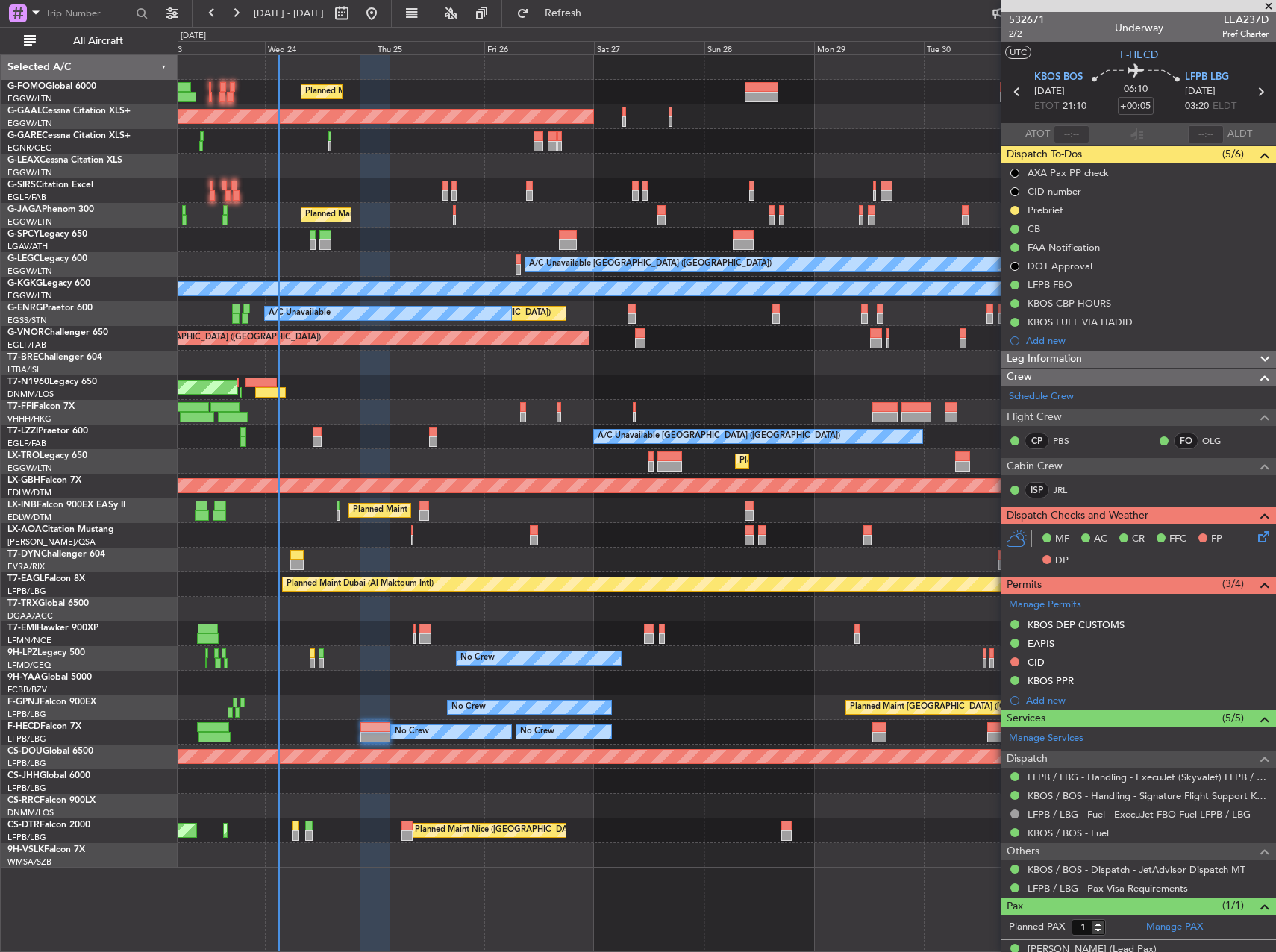
click at [1032, 355] on span "Leg Information" at bounding box center [1044, 359] width 76 height 17
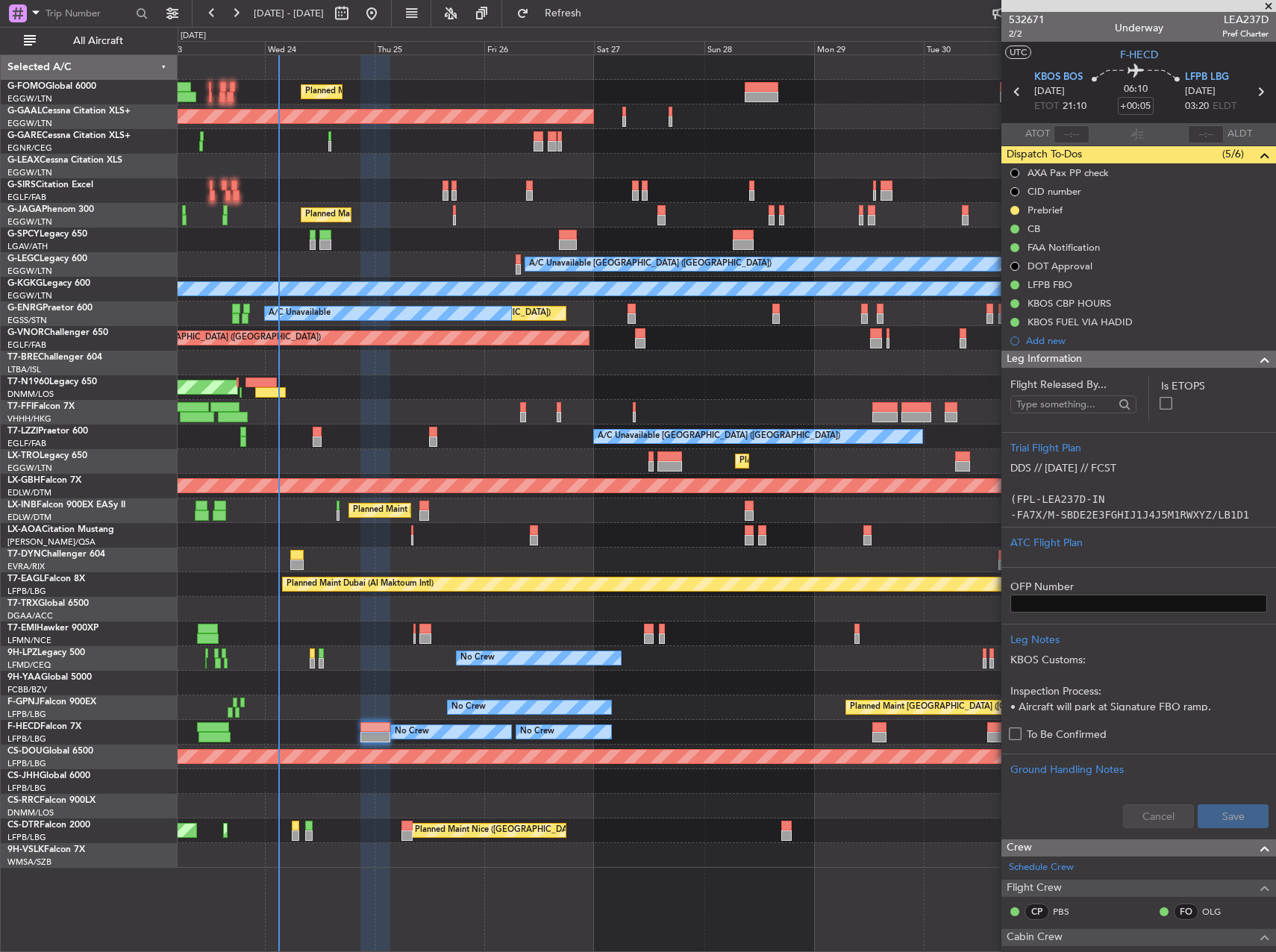
click at [1032, 355] on span "Leg Information" at bounding box center [1044, 359] width 76 height 17
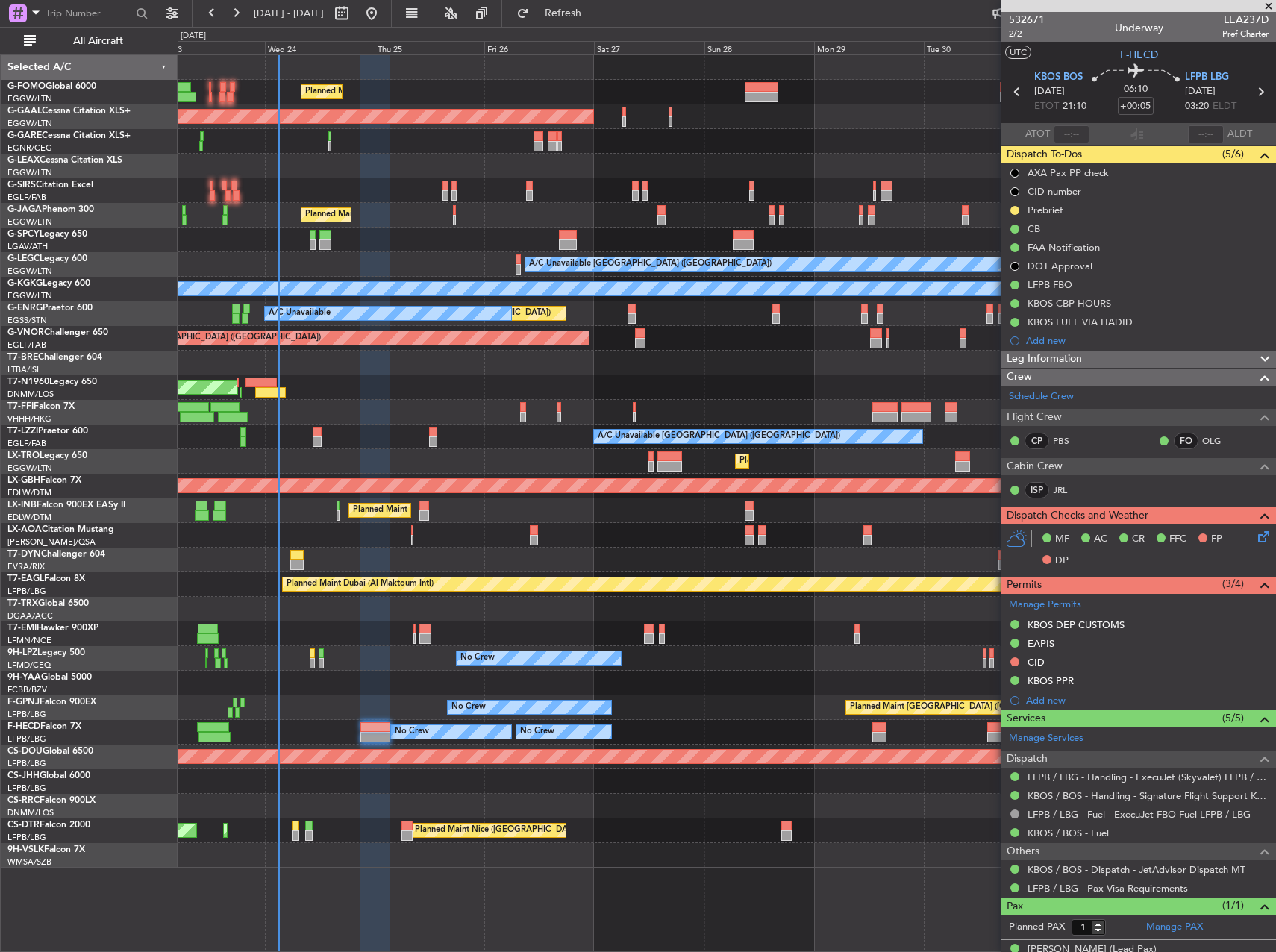
click at [1032, 355] on span "Leg Information" at bounding box center [1044, 359] width 76 height 17
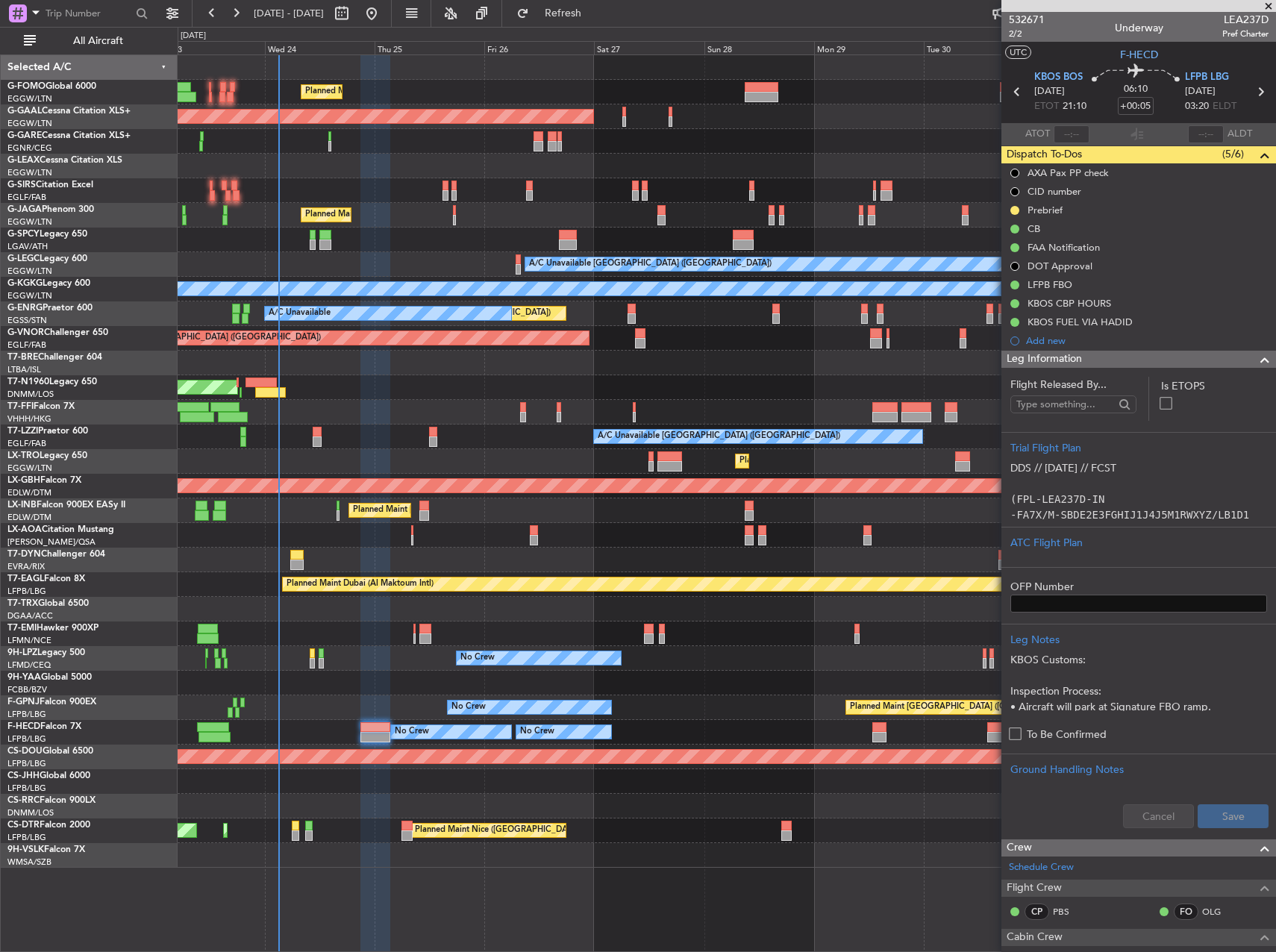
click at [1032, 355] on span "Leg Information" at bounding box center [1044, 359] width 76 height 17
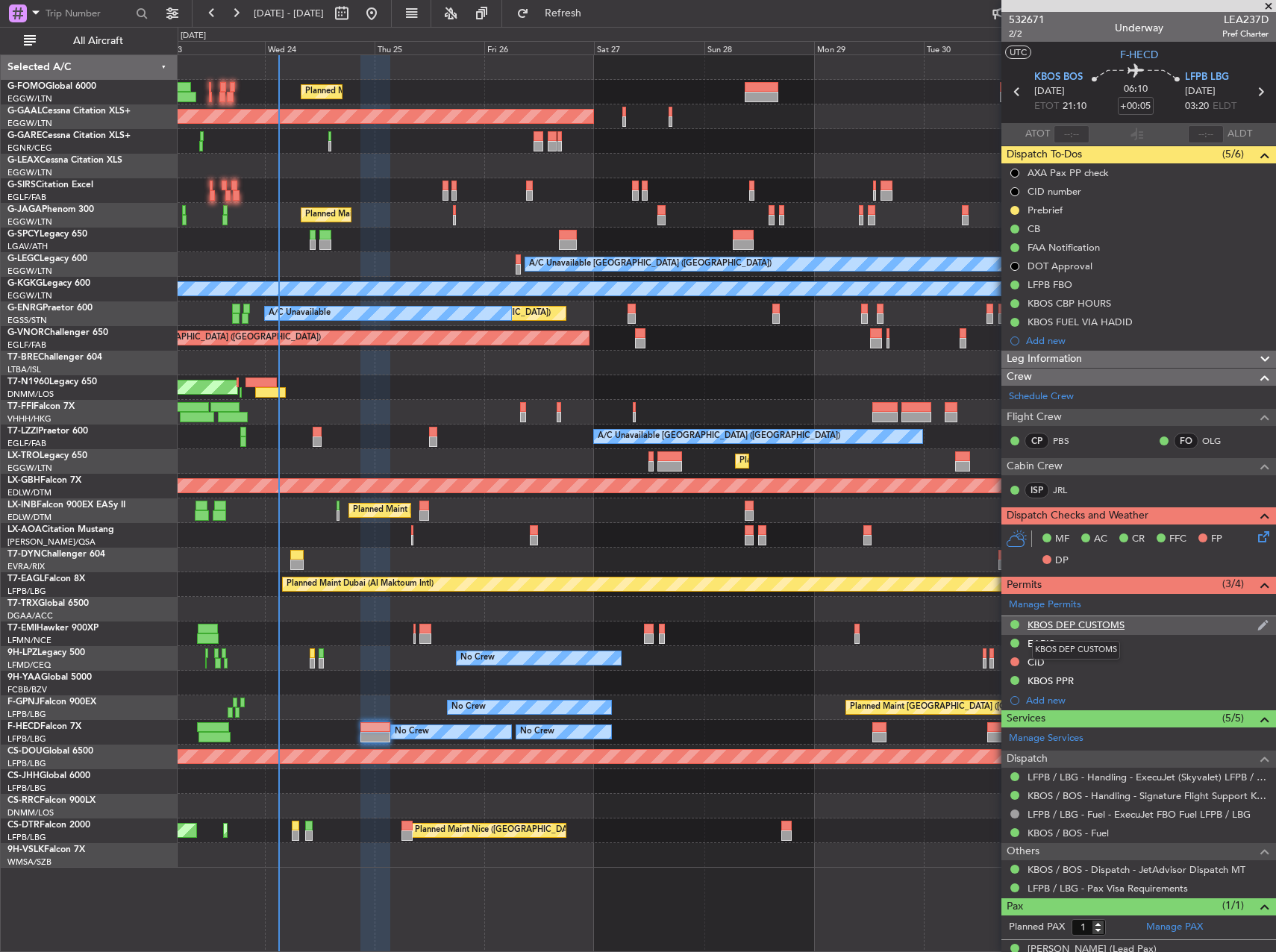
click at [1105, 628] on div "KBOS DEP CUSTOMS" at bounding box center [1076, 625] width 97 height 12
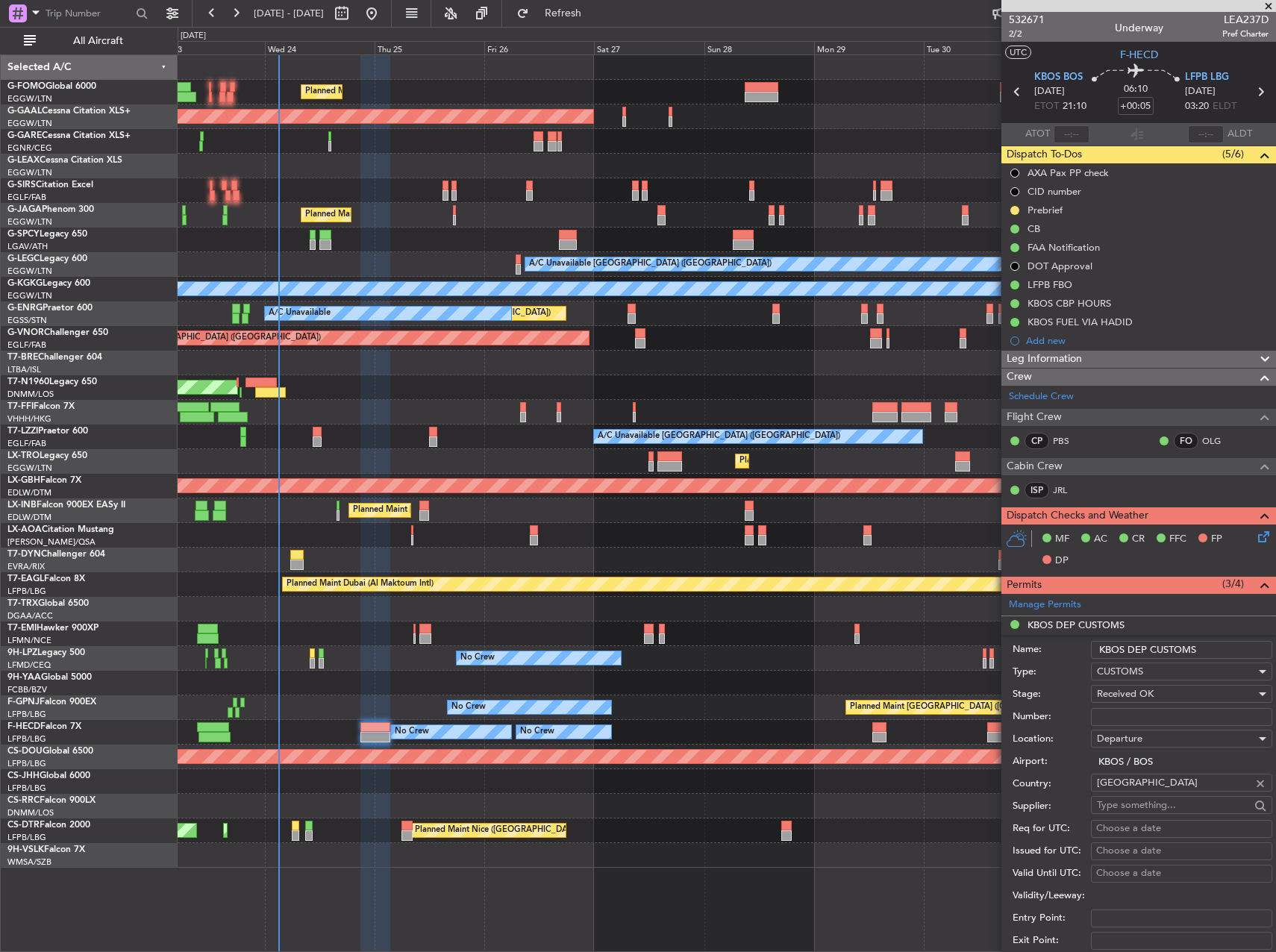
click at [1209, 651] on input "KBOS DEP CUSTOMS" at bounding box center [1181, 650] width 181 height 18
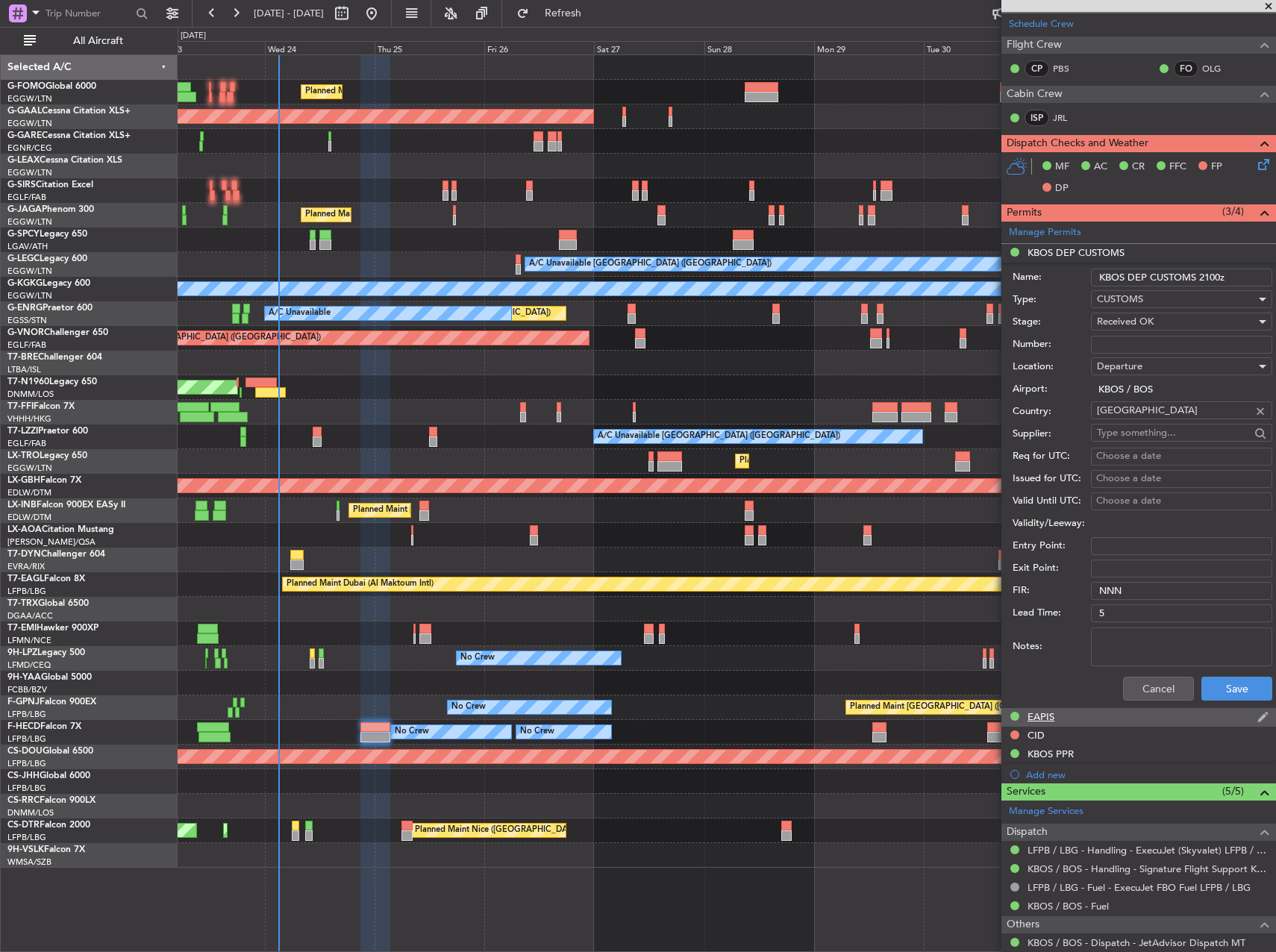
scroll to position [373, 0]
type input "KBOS DEP CUSTOMS 2100z"
click at [1237, 691] on button "Save" at bounding box center [1237, 688] width 71 height 24
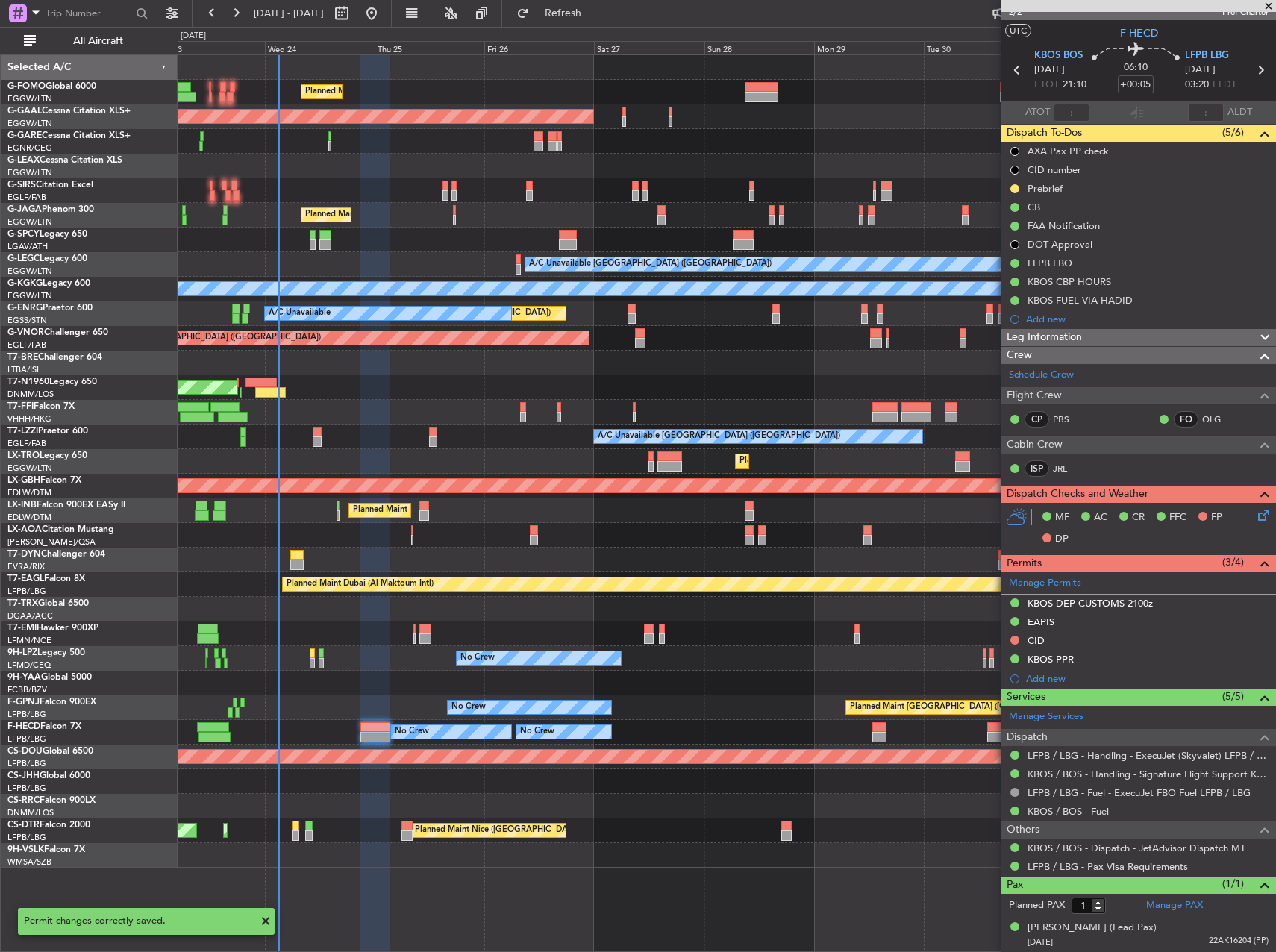
scroll to position [21, 0]
click at [814, 247] on div at bounding box center [726, 240] width 1097 height 25
click at [558, 360] on div at bounding box center [726, 363] width 1097 height 25
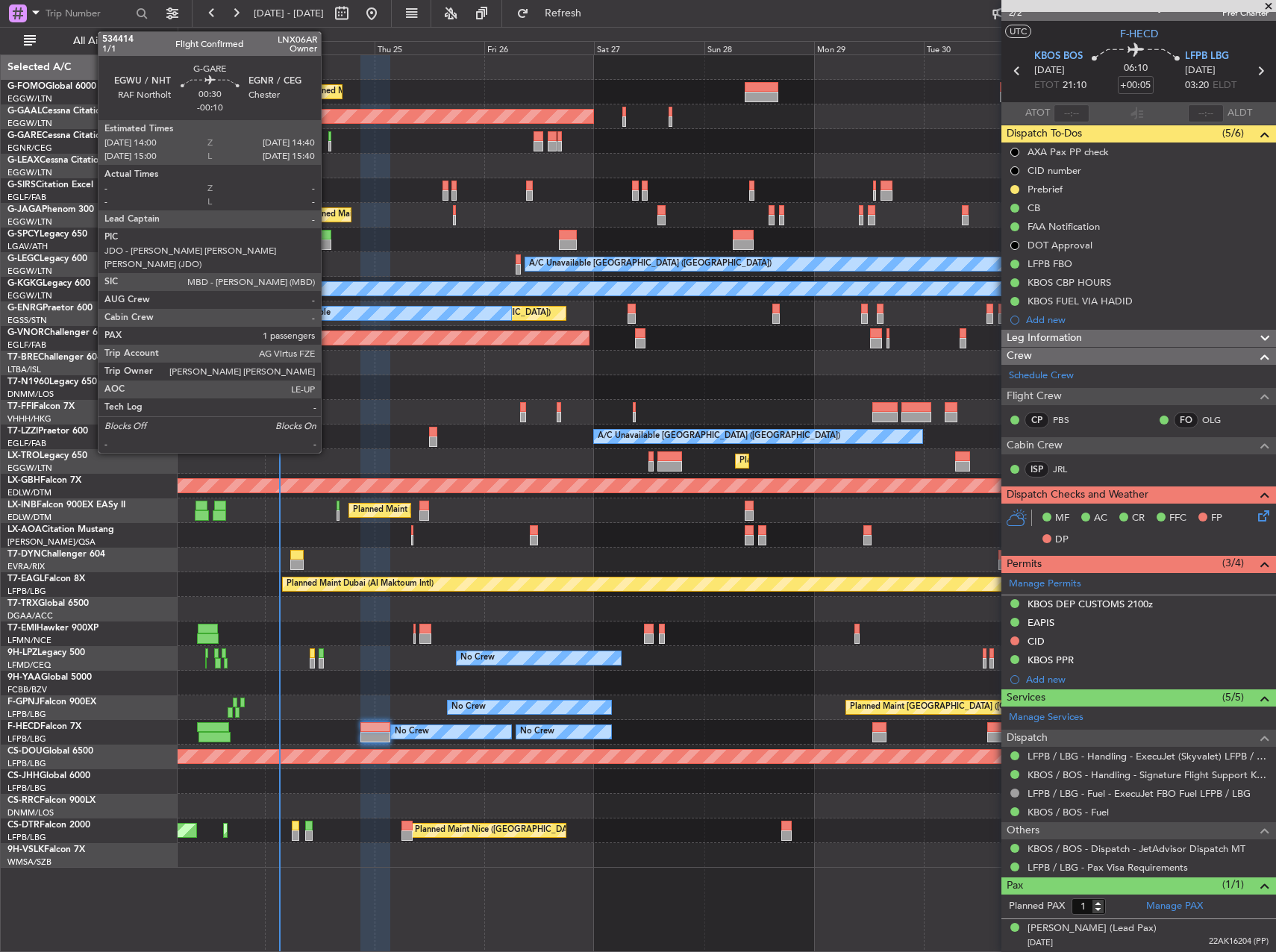
click at [328, 143] on div at bounding box center [330, 146] width 4 height 11
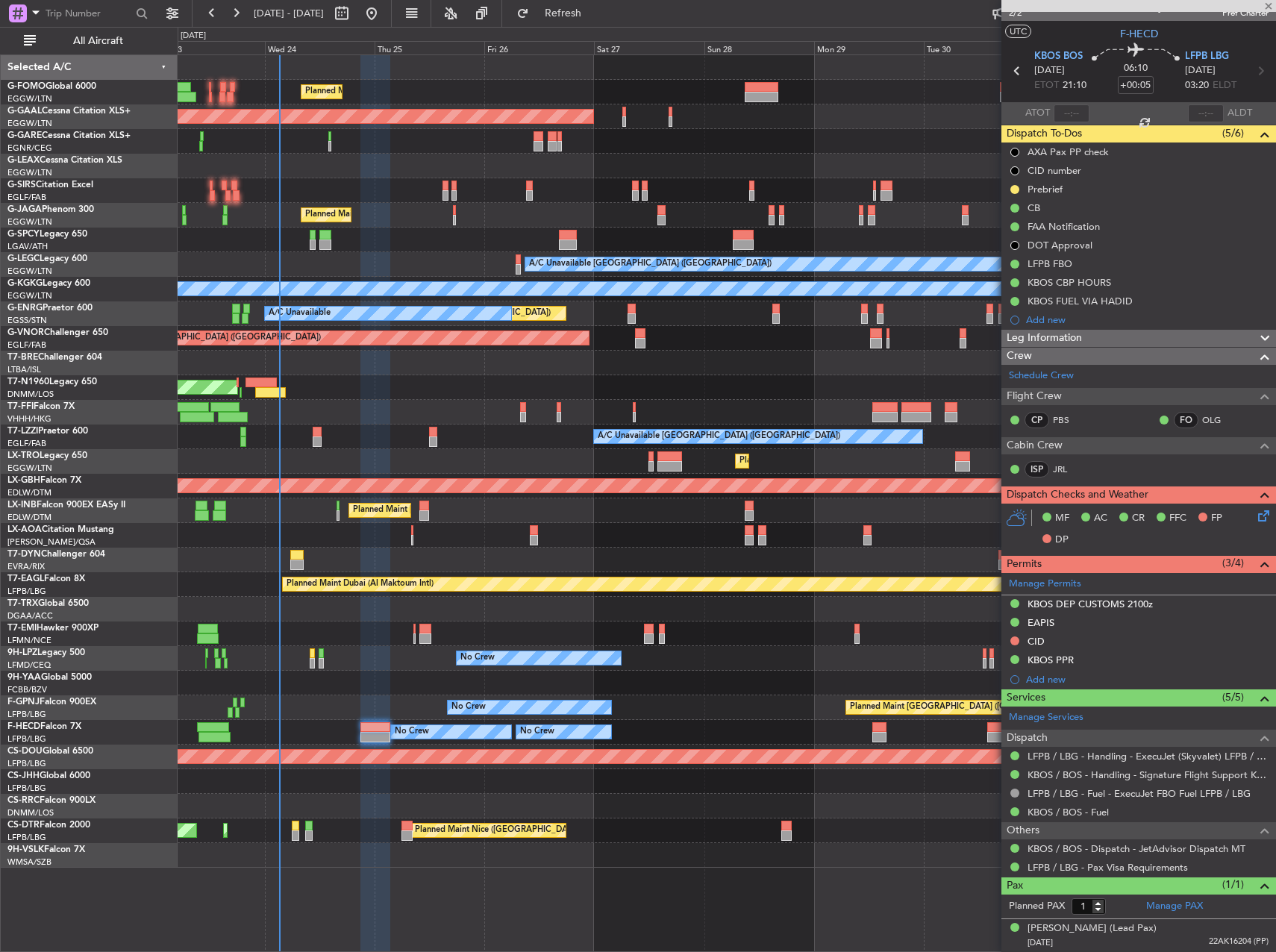
type input "-00:10"
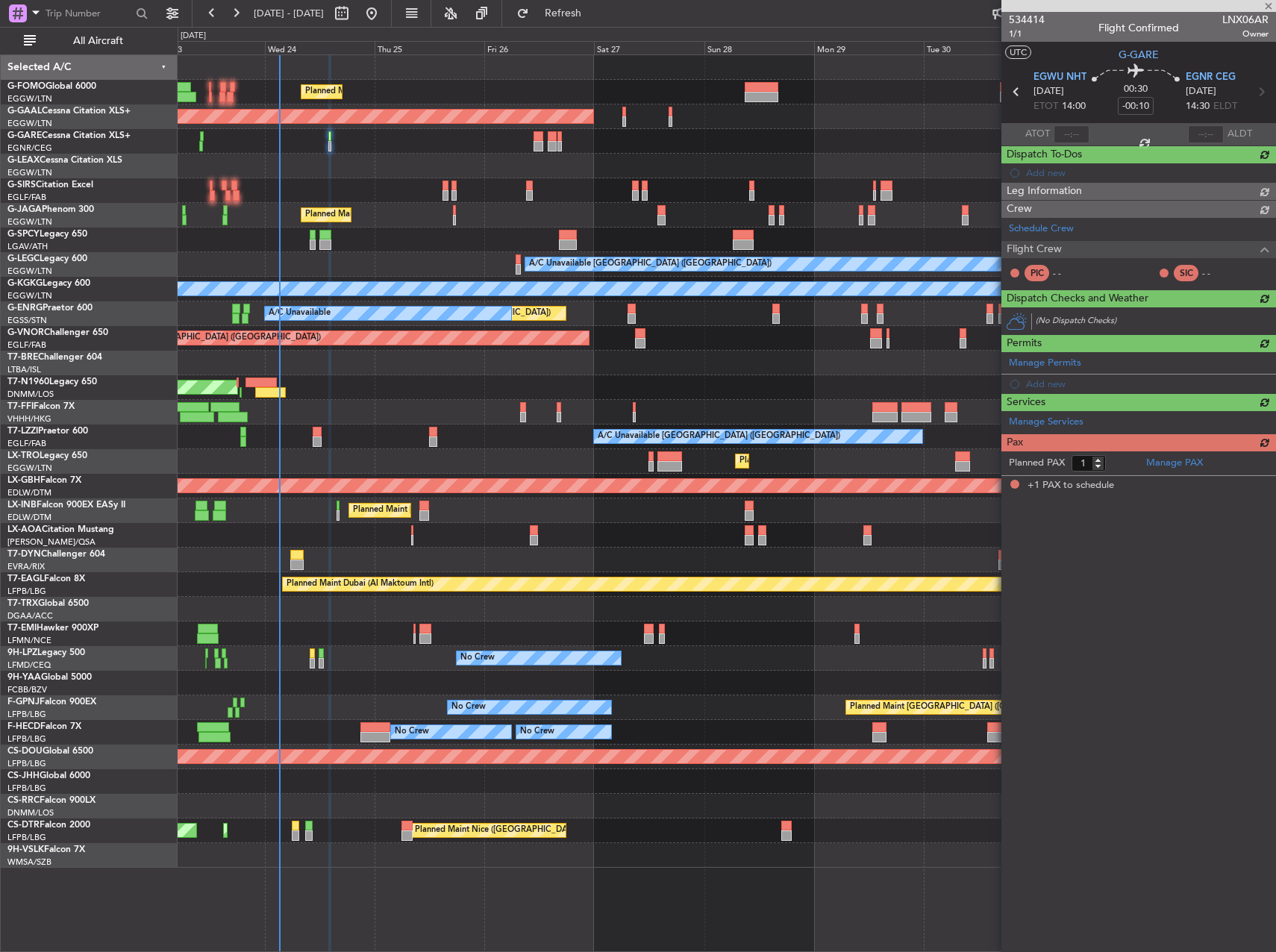
scroll to position [0, 0]
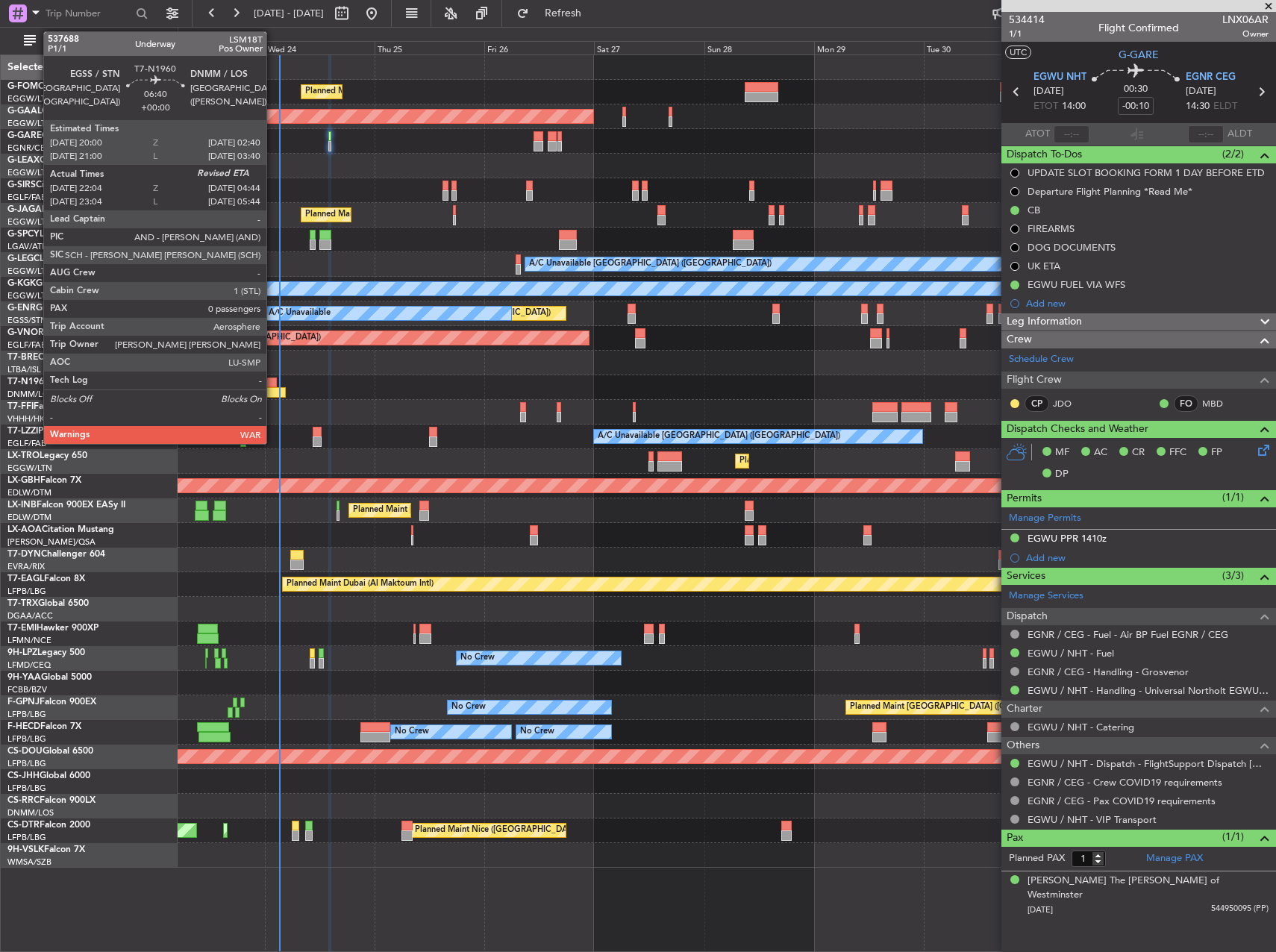
click at [273, 388] on div at bounding box center [270, 392] width 30 height 11
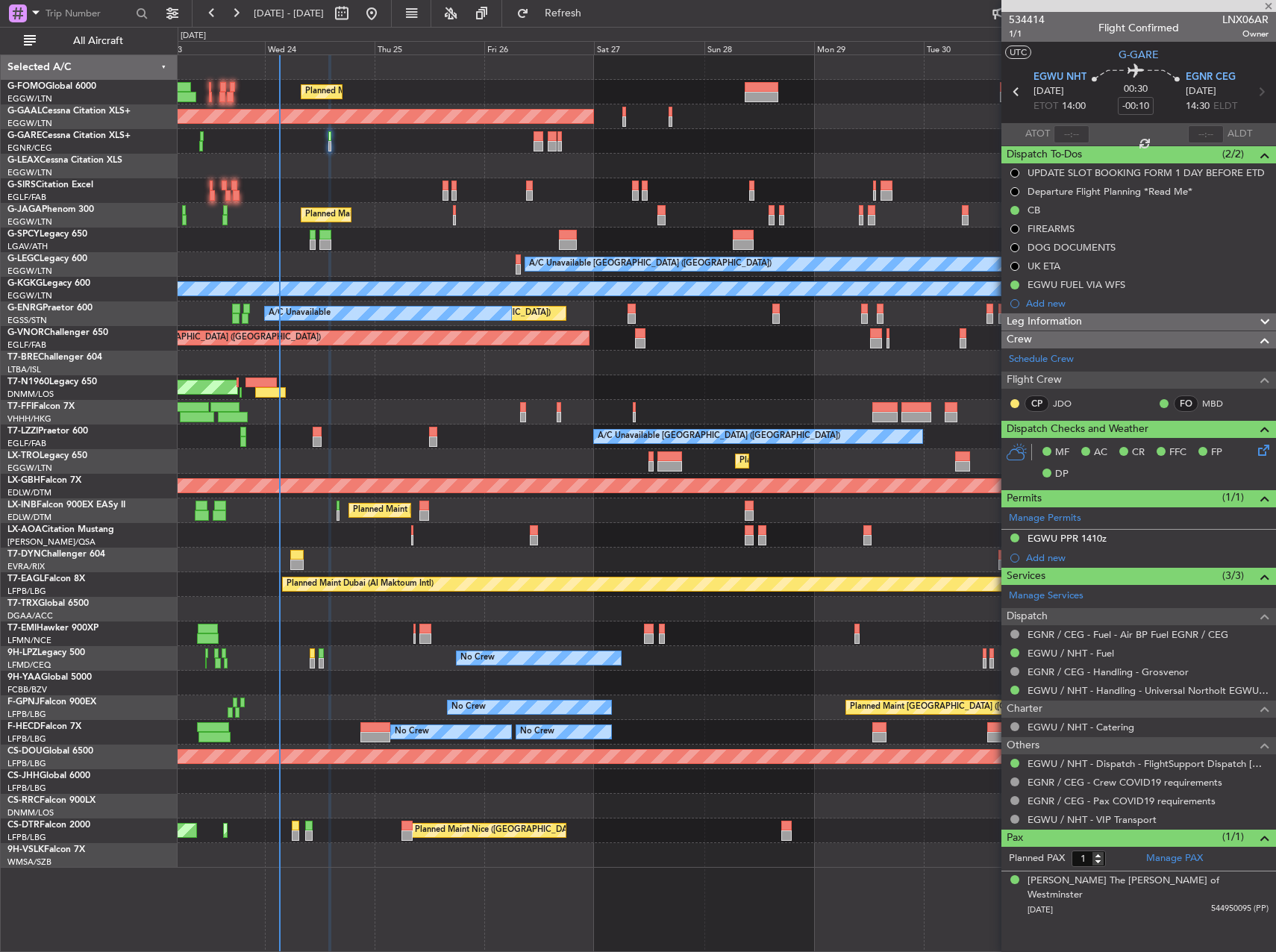
type input "22:04"
type input "0"
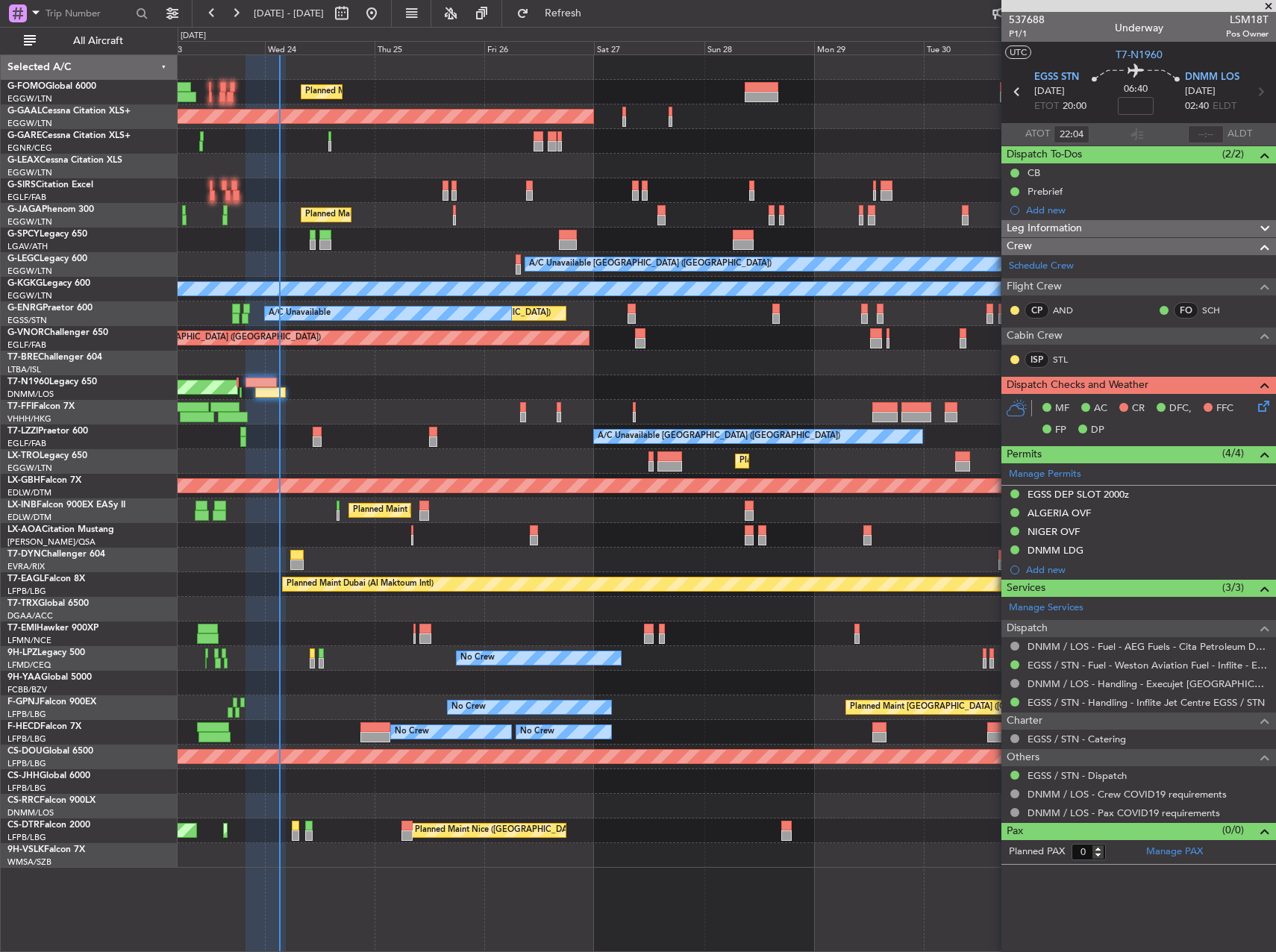
click at [494, 372] on div at bounding box center [726, 363] width 1097 height 25
